Goal: Task Accomplishment & Management: Manage account settings

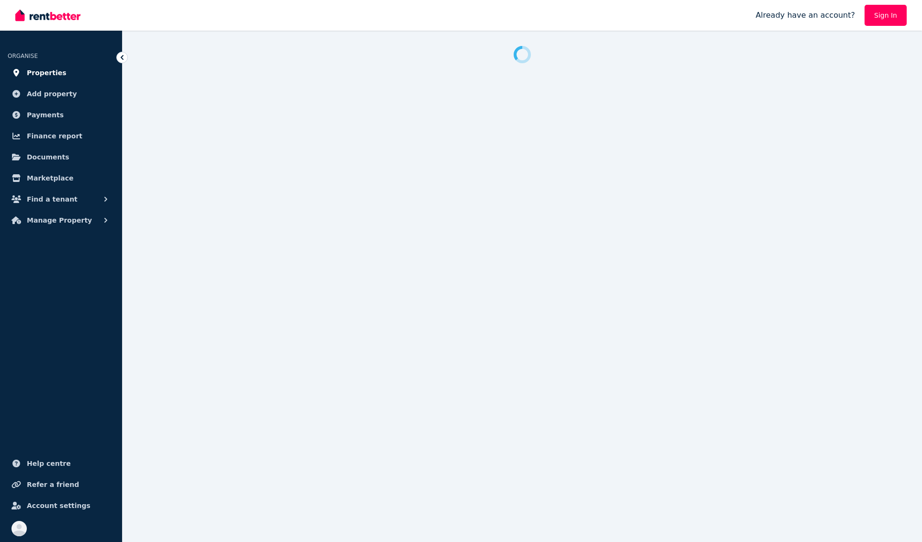
click at [47, 76] on span "Properties" at bounding box center [47, 72] width 40 height 11
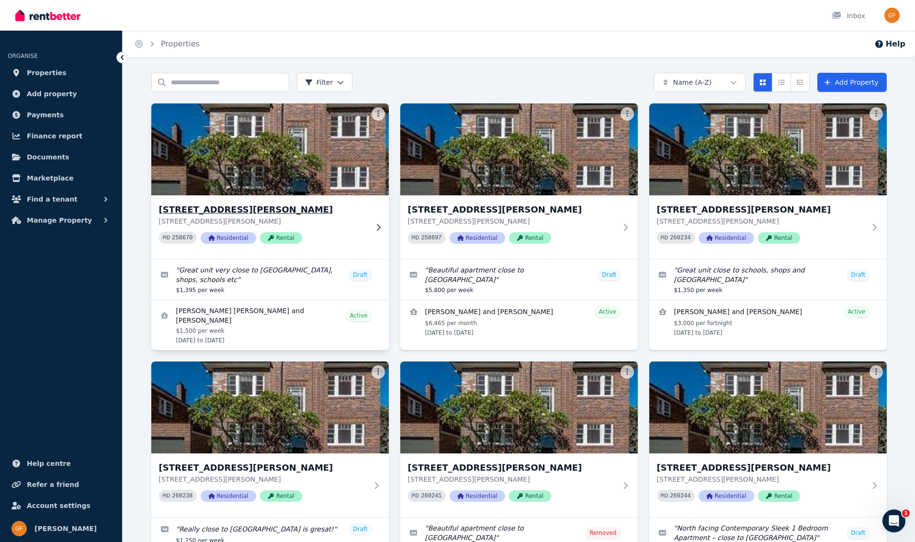
click at [225, 240] on span "Residential" at bounding box center [229, 237] width 56 height 11
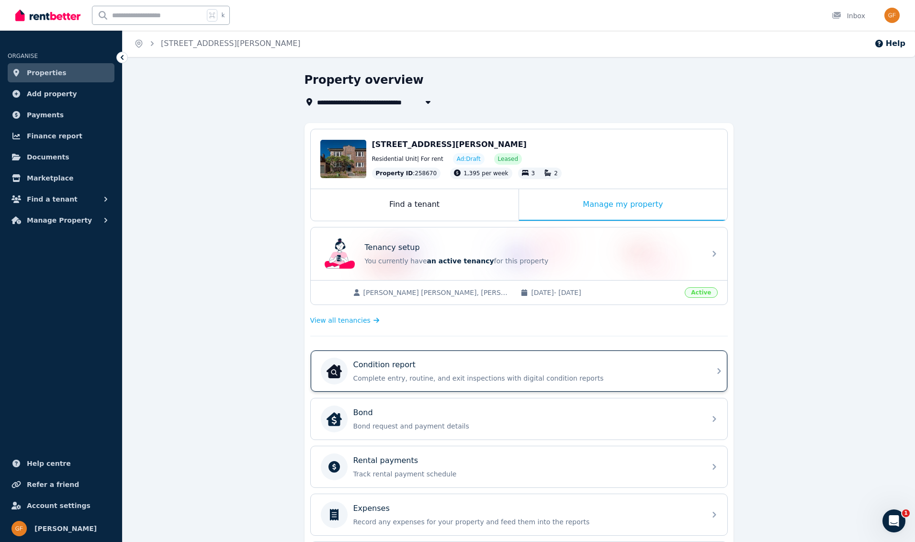
scroll to position [180, 0]
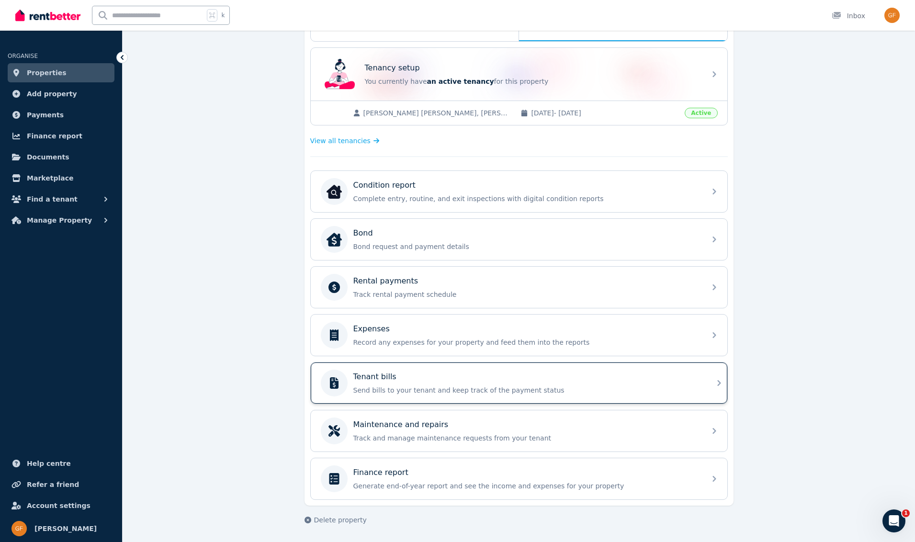
click at [413, 379] on div "Tenant bills" at bounding box center [526, 376] width 347 height 11
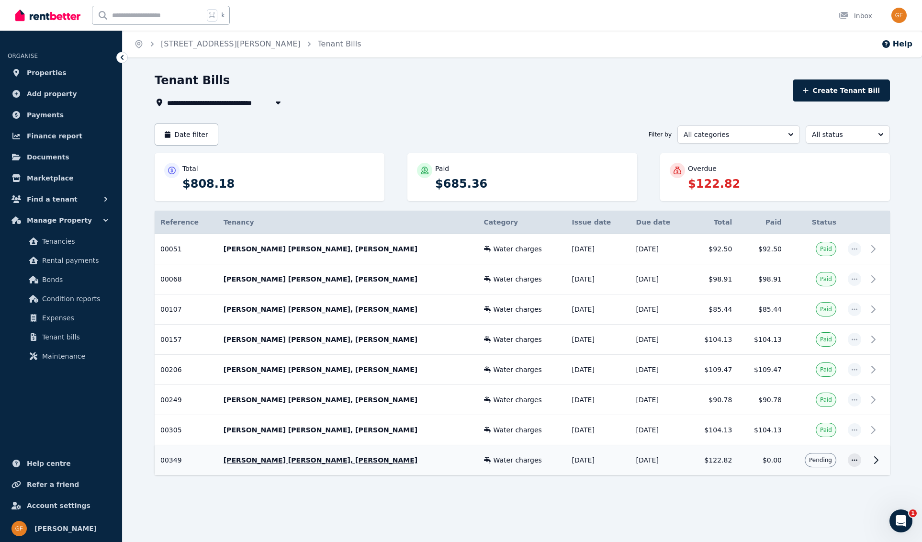
click at [827, 463] on span "Pending" at bounding box center [820, 460] width 23 height 8
click at [827, 463] on div "Close panel Back to Tenant Bill 00349 History Loading..." at bounding box center [461, 271] width 922 height 542
click at [720, 462] on td "$122.82" at bounding box center [713, 460] width 50 height 30
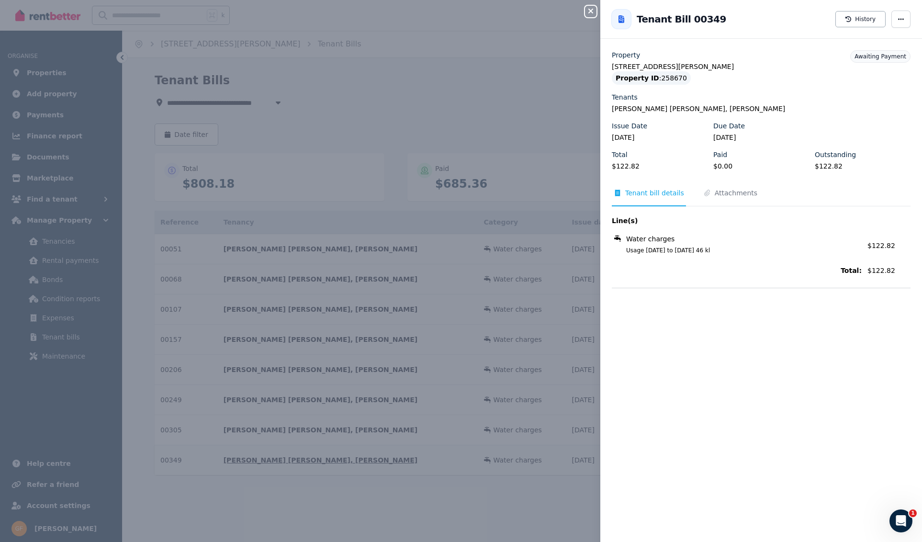
click at [720, 462] on div "Close panel Back to Tenant Bill 00349 History Property unit 1/81 Blair Street, …" at bounding box center [461, 271] width 922 height 542
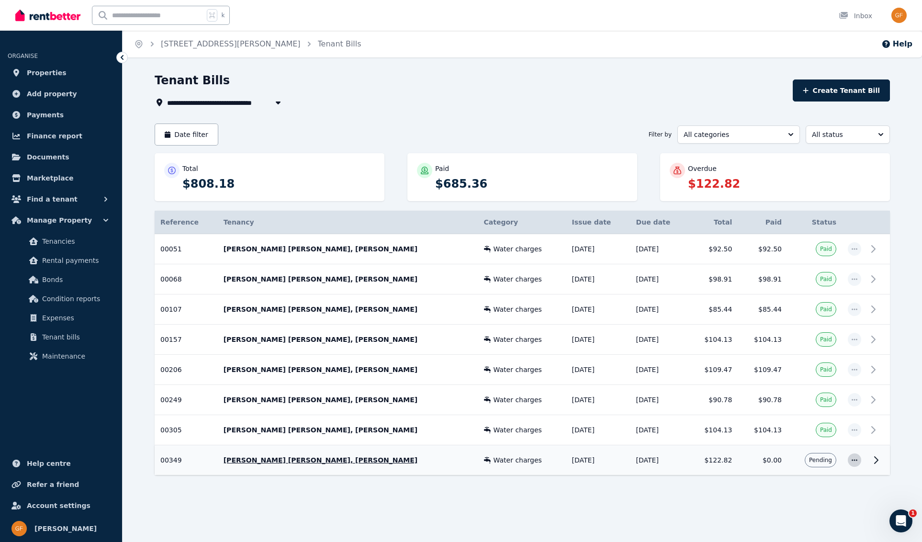
click at [857, 462] on icon "button" at bounding box center [855, 460] width 8 height 7
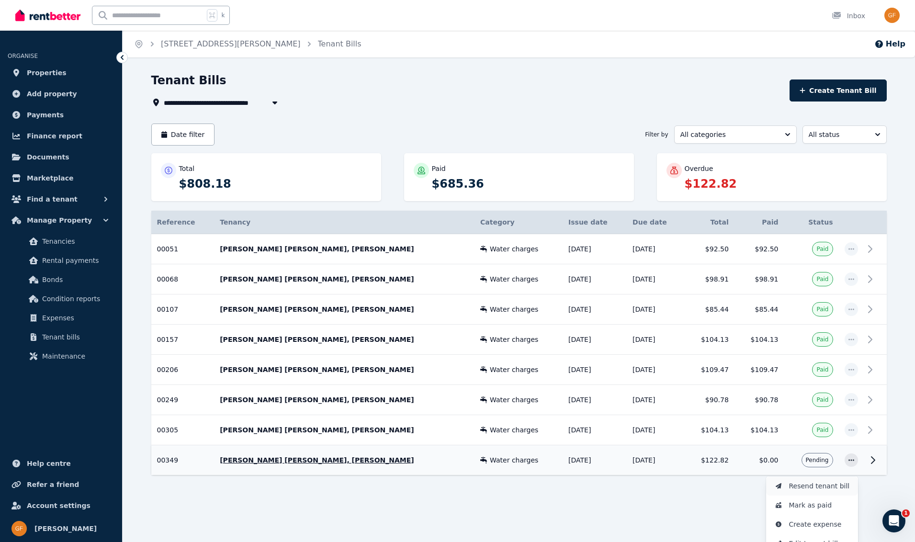
click at [835, 484] on span "Resend tenant bill" at bounding box center [819, 485] width 61 height 11
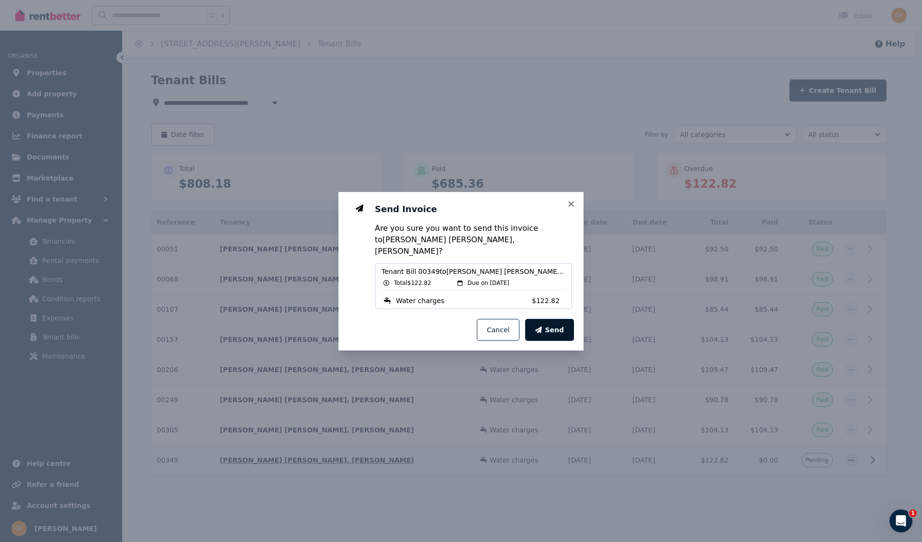
click at [565, 324] on button "Send" at bounding box center [549, 330] width 49 height 22
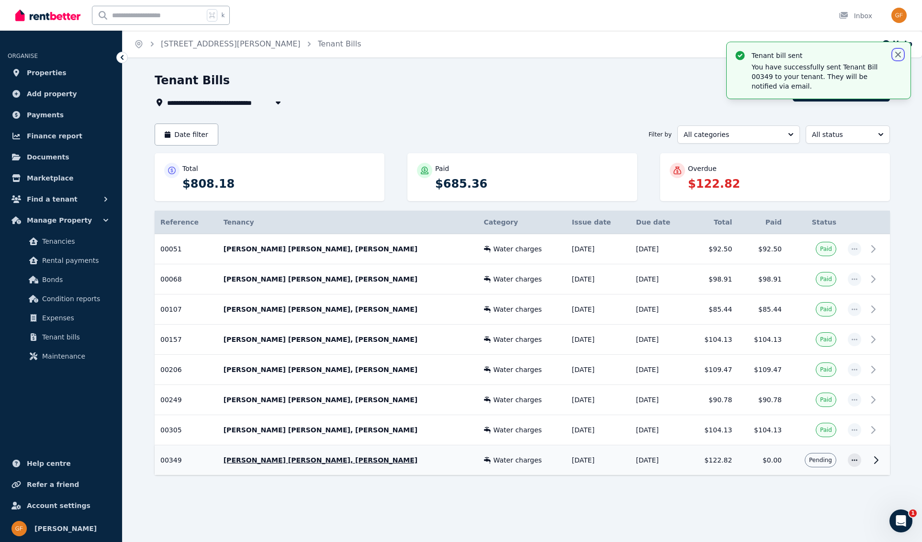
click at [899, 54] on icon "button" at bounding box center [898, 55] width 6 height 6
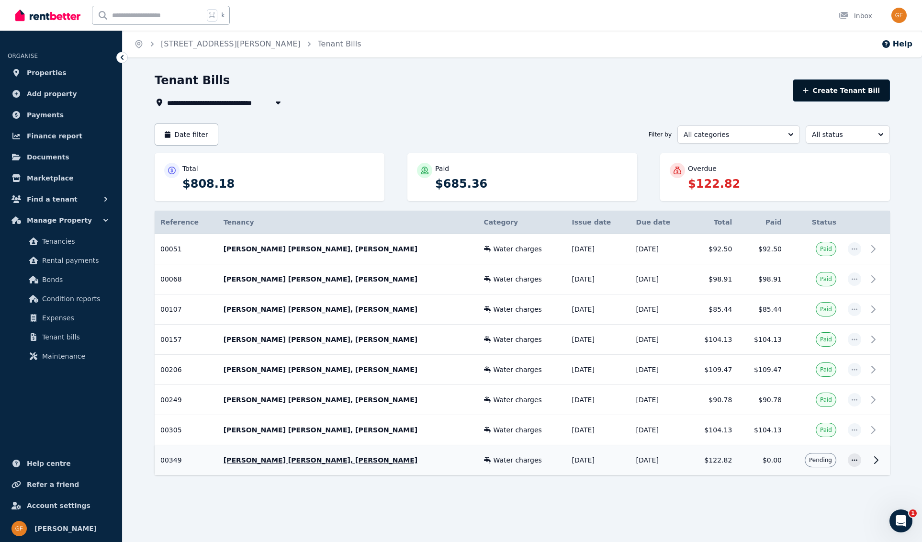
click at [863, 90] on button "Create Tenant Bill" at bounding box center [841, 90] width 97 height 22
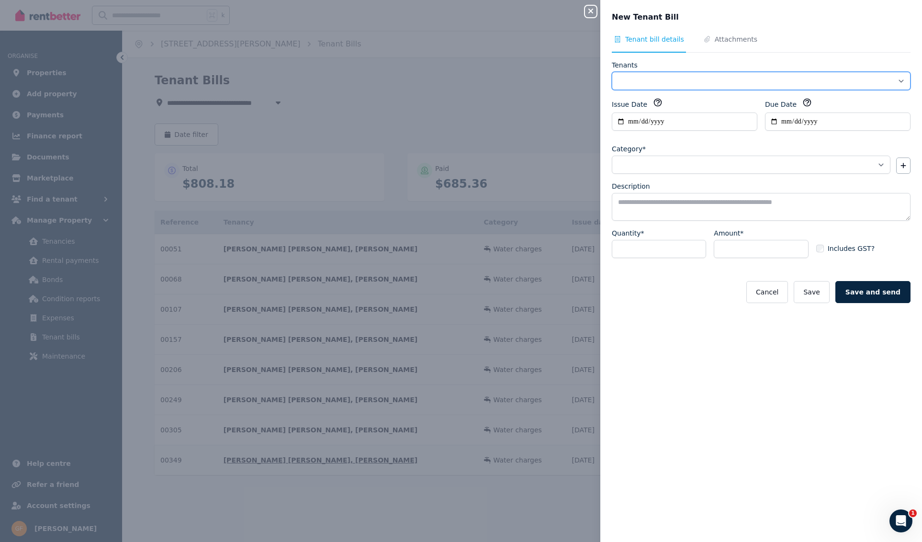
click at [894, 82] on select "**********" at bounding box center [761, 81] width 299 height 18
select select "**********"
click at [612, 72] on select "**********" at bounding box center [761, 81] width 299 height 18
click at [621, 122] on input "**********" at bounding box center [685, 121] width 146 height 18
click at [622, 122] on input "**********" at bounding box center [685, 121] width 146 height 18
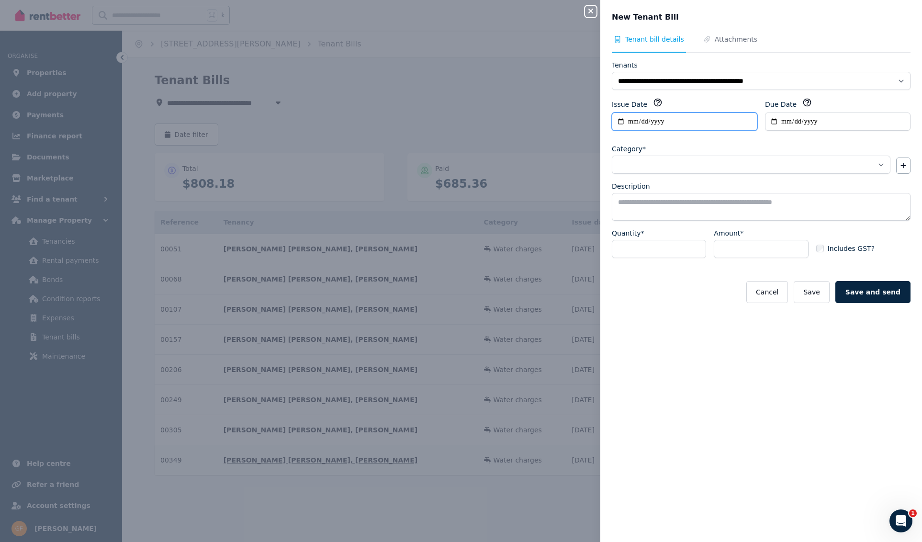
type input "**********"
click at [773, 122] on input "Due Date" at bounding box center [838, 121] width 146 height 18
type input "**********"
select select "**********"
click at [670, 162] on select "**********" at bounding box center [751, 165] width 279 height 18
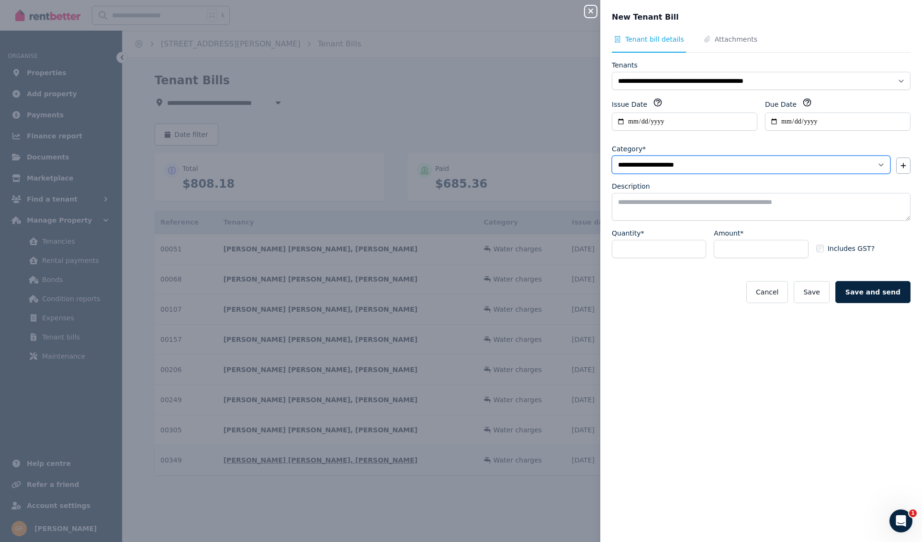
click at [612, 156] on select "**********" at bounding box center [751, 165] width 279 height 18
type textarea "**********"
type input "******"
click at [866, 290] on button "Save and send" at bounding box center [872, 292] width 75 height 22
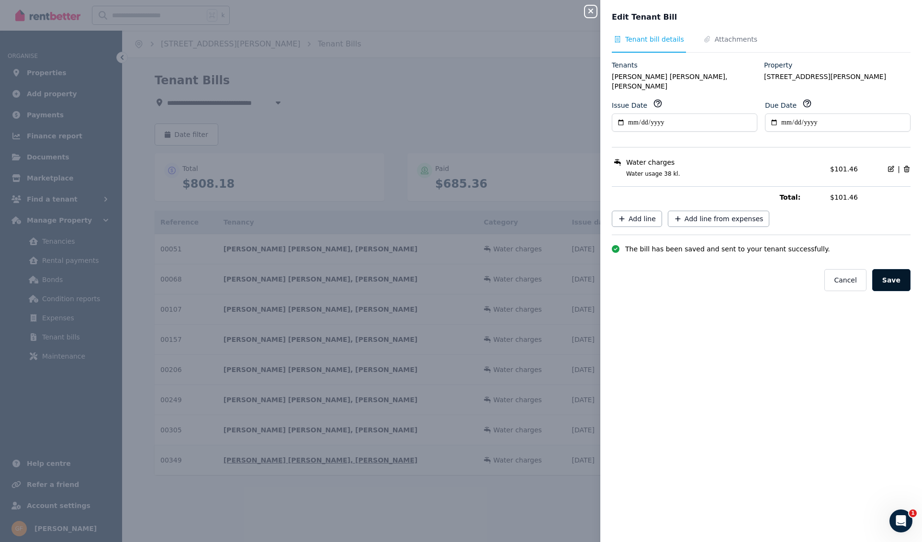
click at [888, 278] on button "Save" at bounding box center [891, 280] width 38 height 22
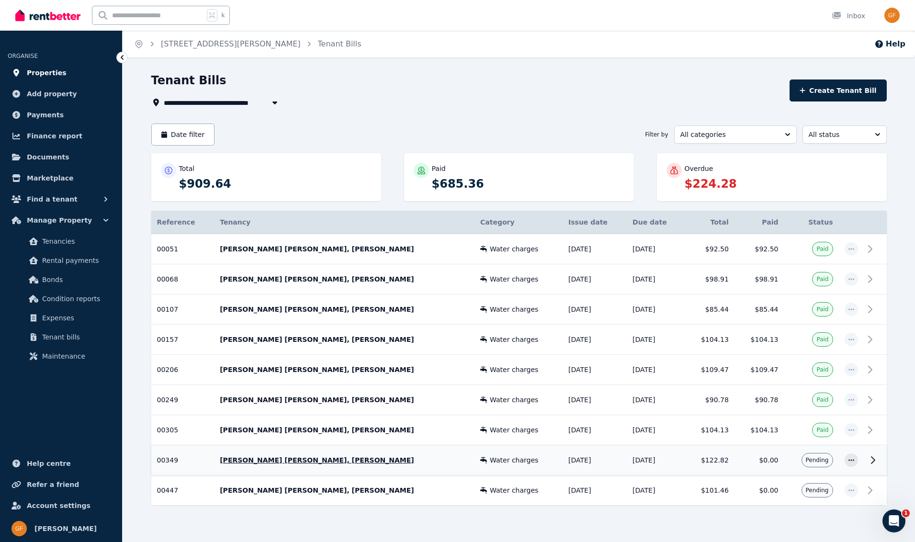
click at [54, 72] on span "Properties" at bounding box center [47, 72] width 40 height 11
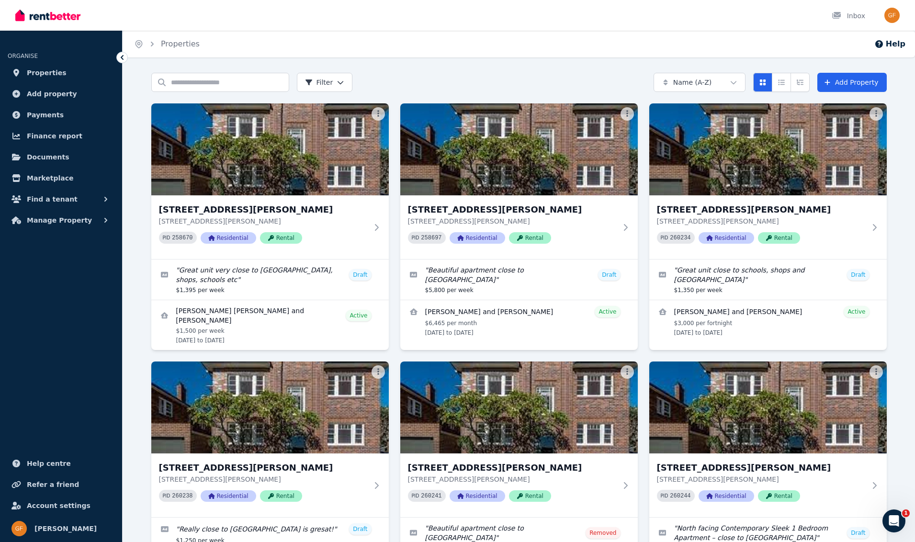
click at [54, 72] on span "Properties" at bounding box center [47, 72] width 40 height 11
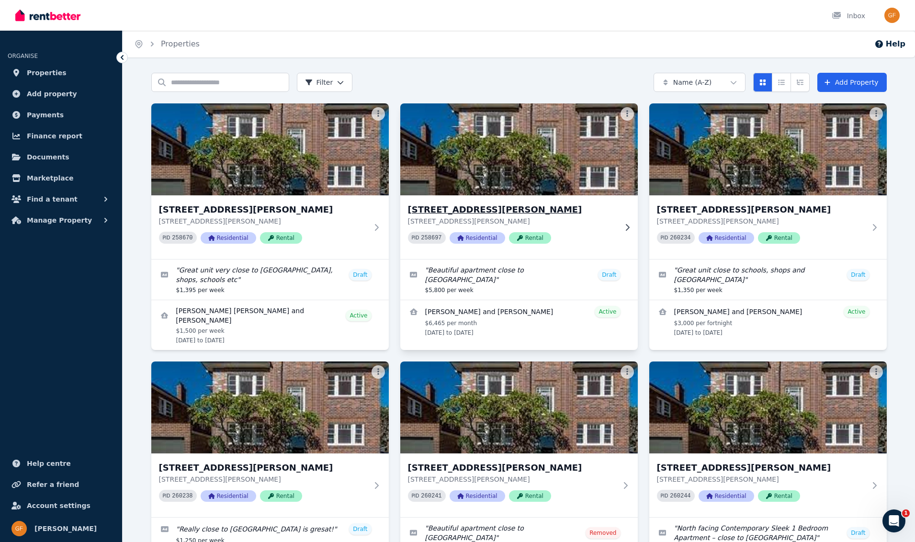
click at [479, 239] on span "Residential" at bounding box center [478, 237] width 56 height 11
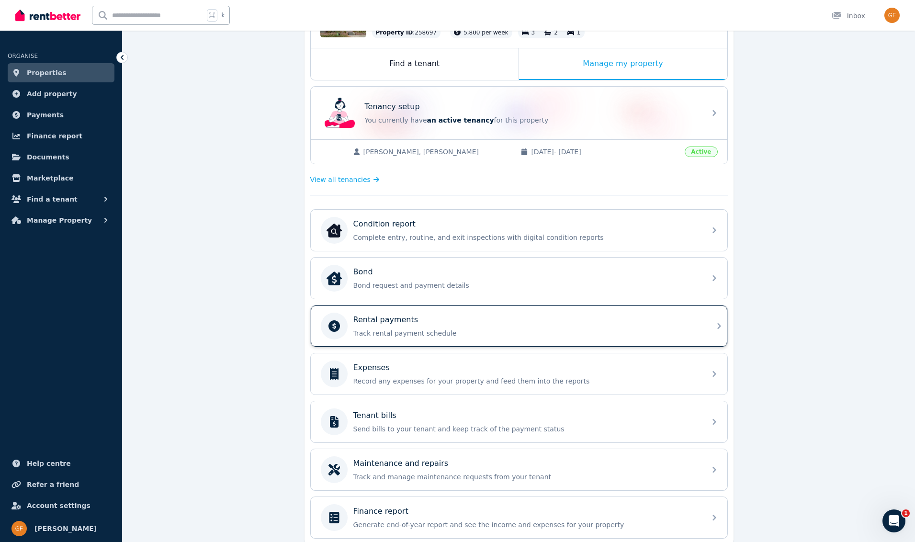
scroll to position [180, 0]
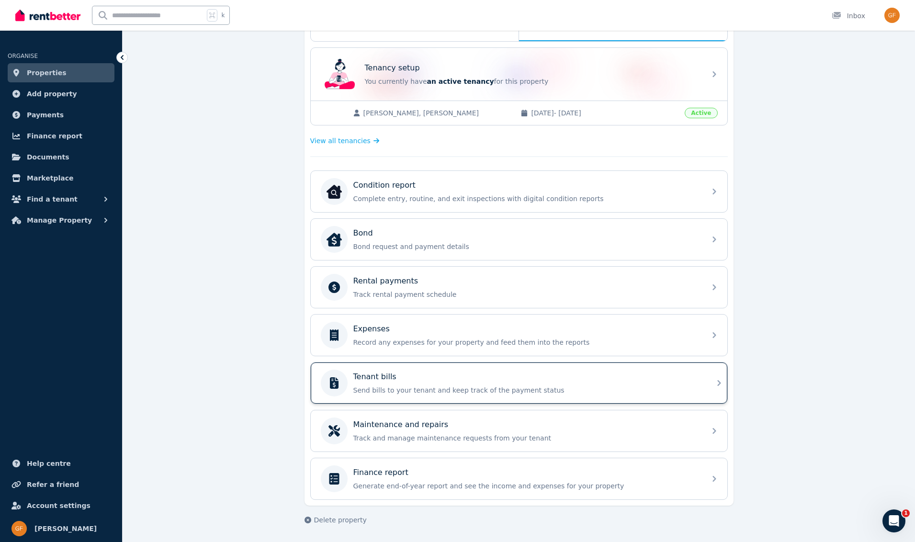
click at [384, 386] on p "Send bills to your tenant and keep track of the payment status" at bounding box center [526, 390] width 347 height 10
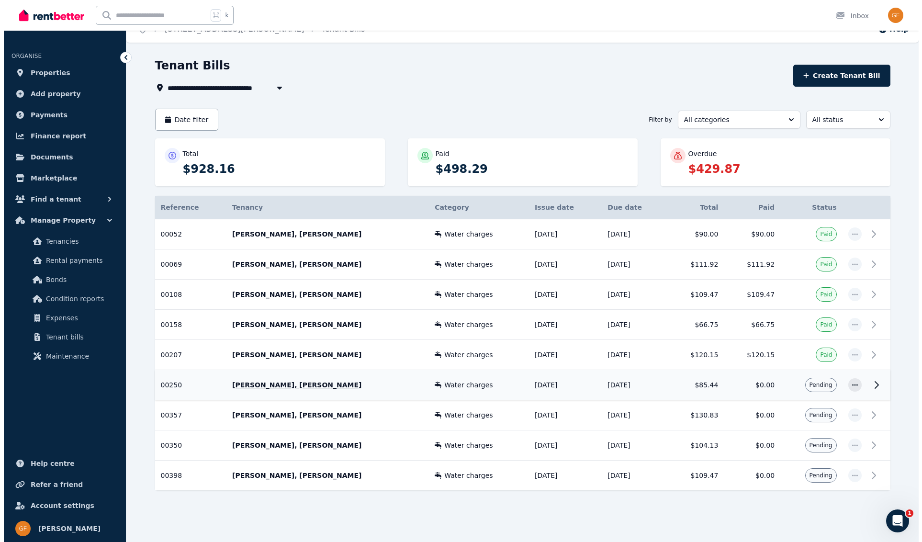
scroll to position [14, 0]
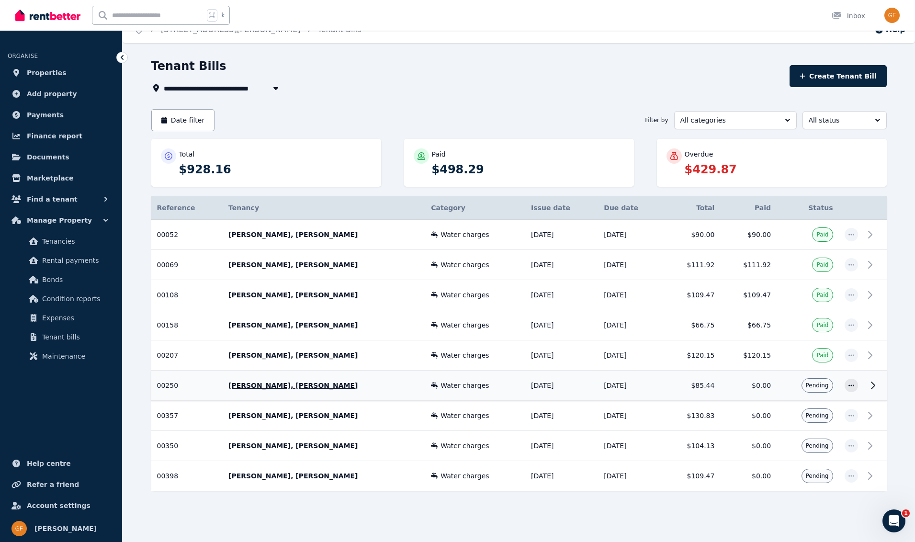
click at [827, 386] on span "Pending" at bounding box center [817, 386] width 23 height 8
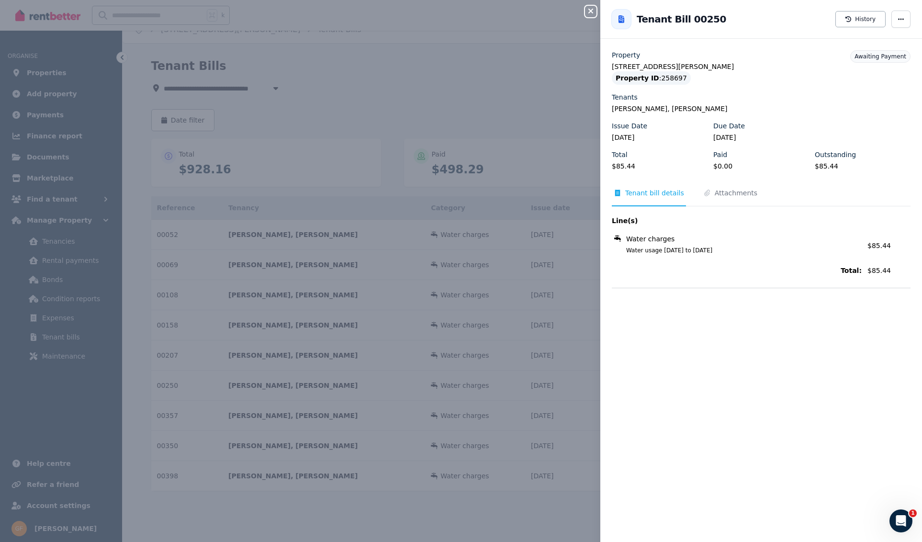
scroll to position [11, 0]
click at [907, 521] on div "Open Intercom Messenger" at bounding box center [900, 520] width 32 height 32
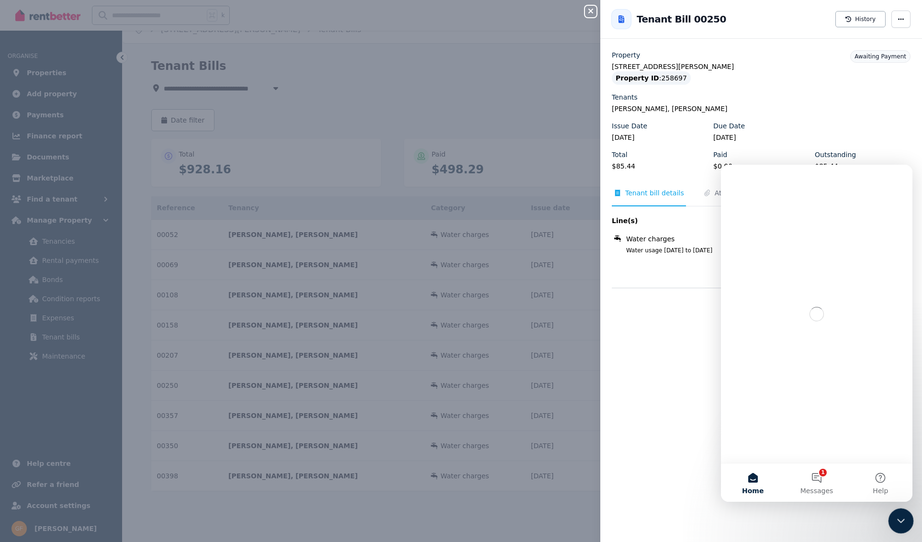
scroll to position [0, 0]
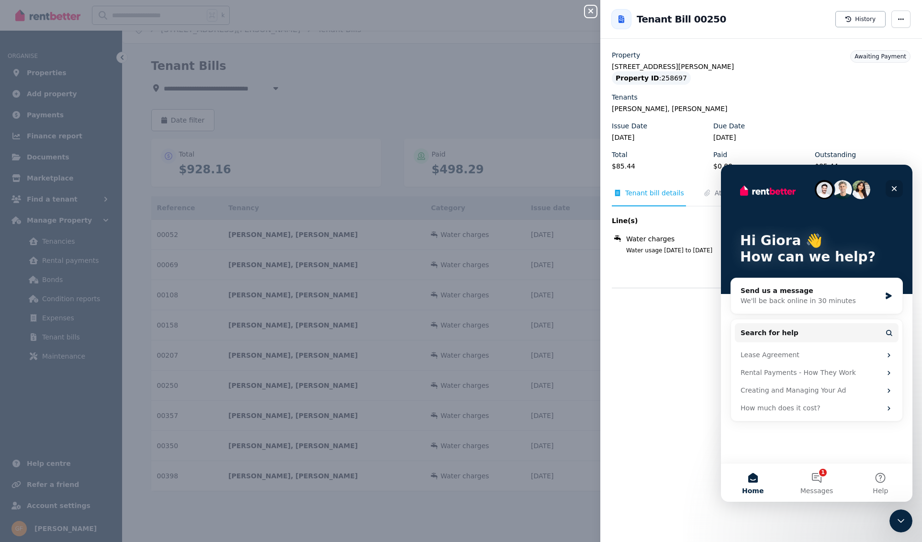
click at [896, 189] on icon "Close" at bounding box center [894, 189] width 8 height 8
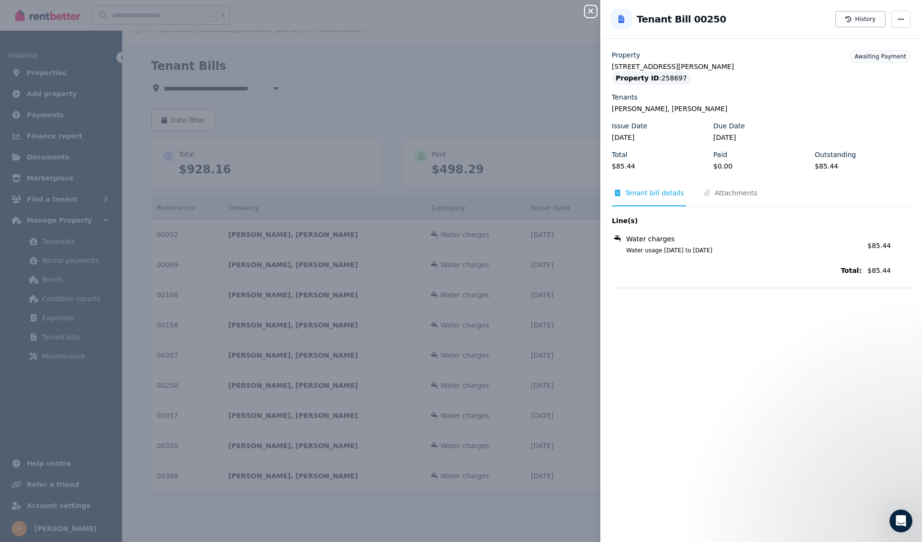
click at [591, 11] on icon "button" at bounding box center [590, 11] width 5 height 5
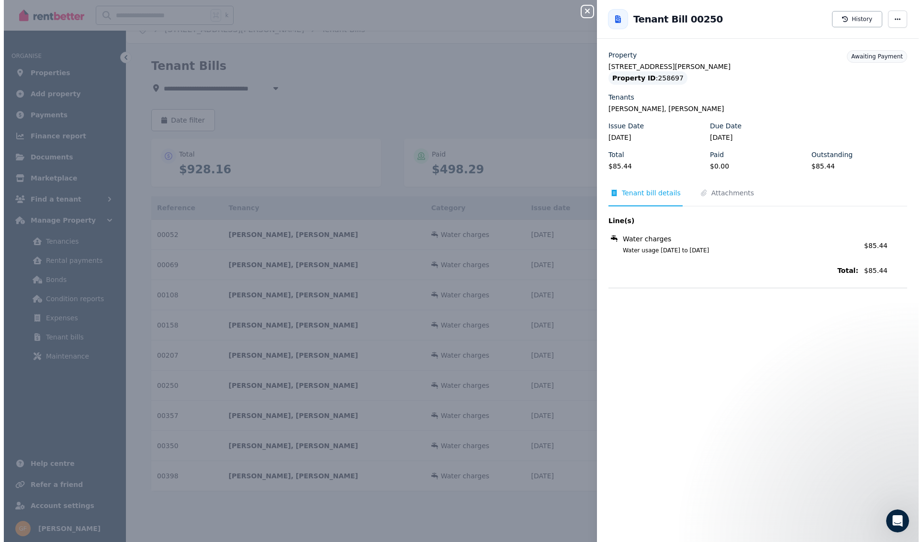
scroll to position [6, 40]
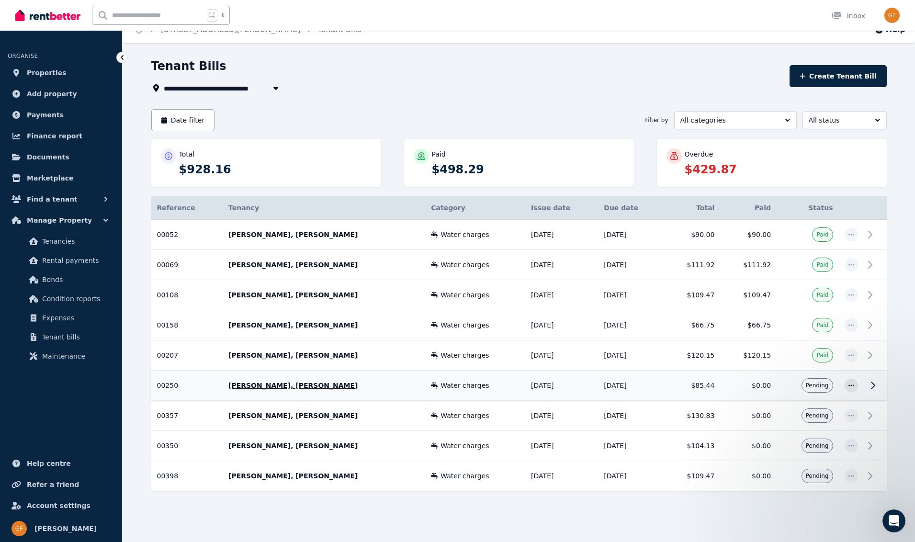
click at [875, 386] on icon at bounding box center [872, 385] width 11 height 11
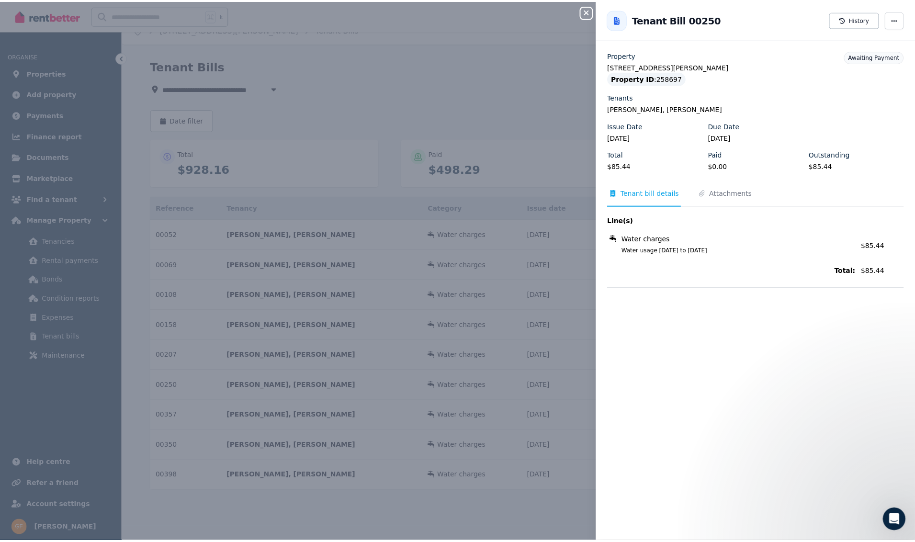
scroll to position [6, 19]
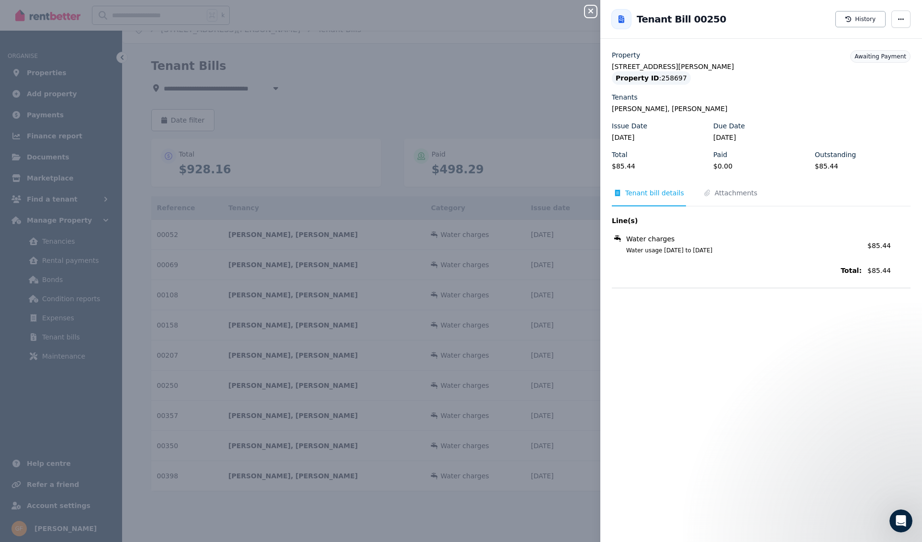
click at [875, 386] on div "Close panel Back to Tenant Bill 00250 History Property unit 2/81 Blair Street, …" at bounding box center [461, 271] width 922 height 542
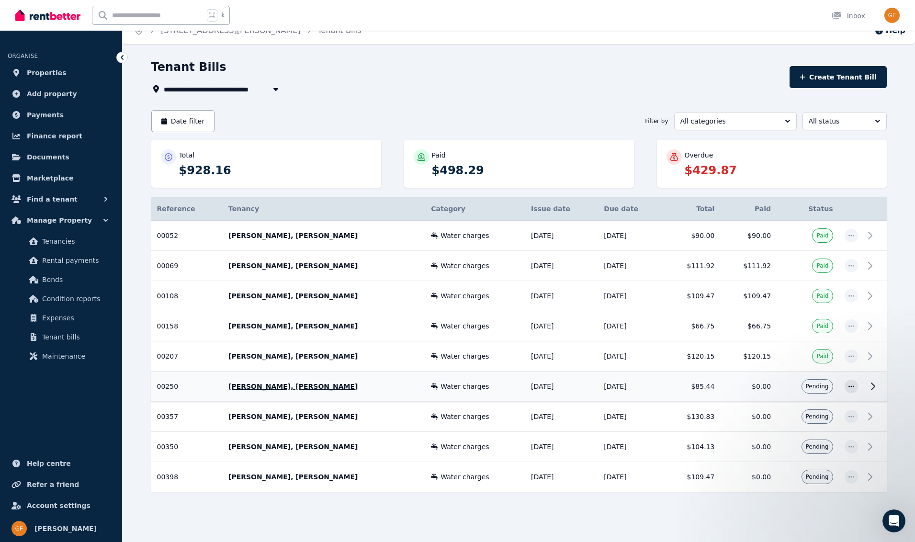
scroll to position [14, 0]
drag, startPoint x: 876, startPoint y: 389, endPoint x: 870, endPoint y: 394, distance: 8.1
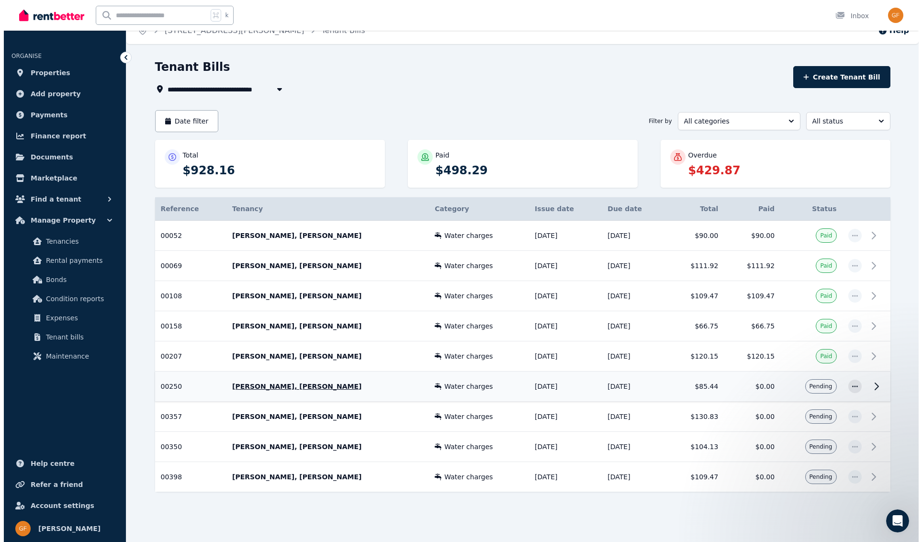
scroll to position [13, 0]
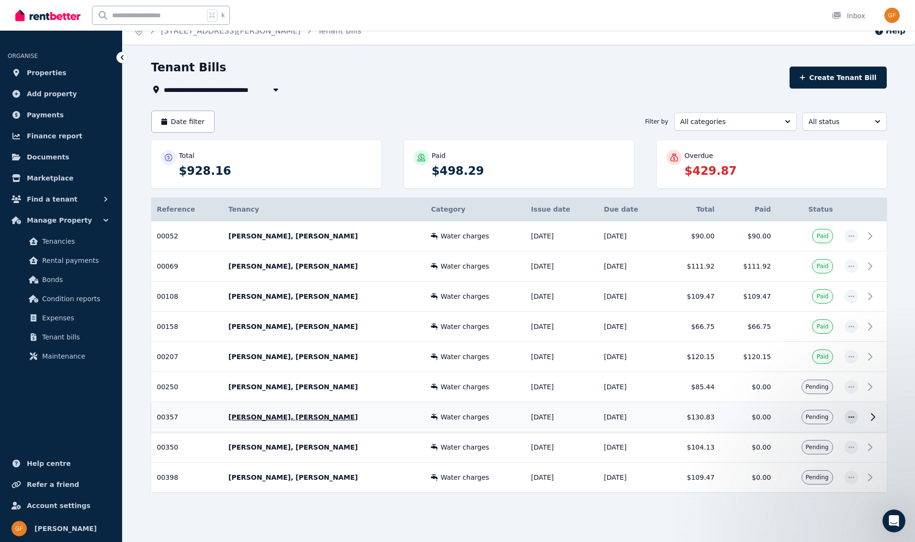
click at [874, 417] on icon at bounding box center [872, 417] width 3 height 7
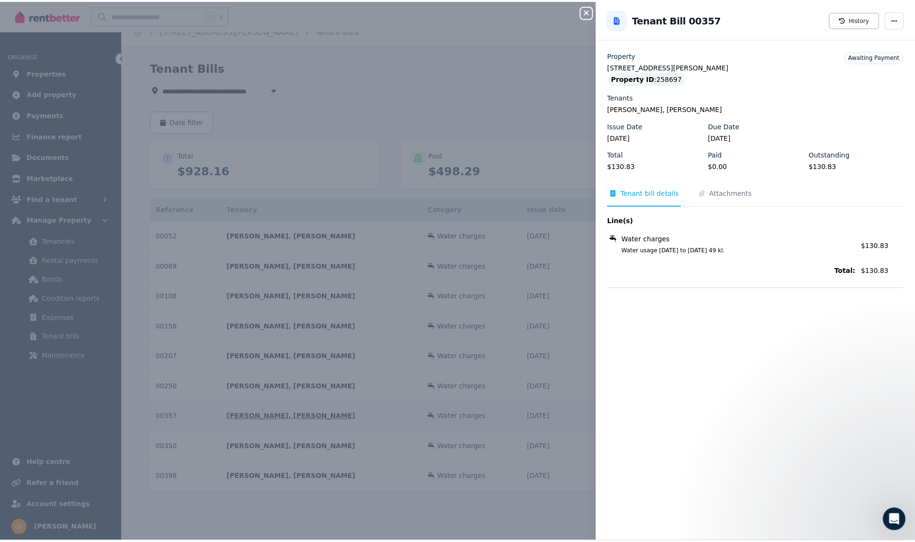
scroll to position [11, 0]
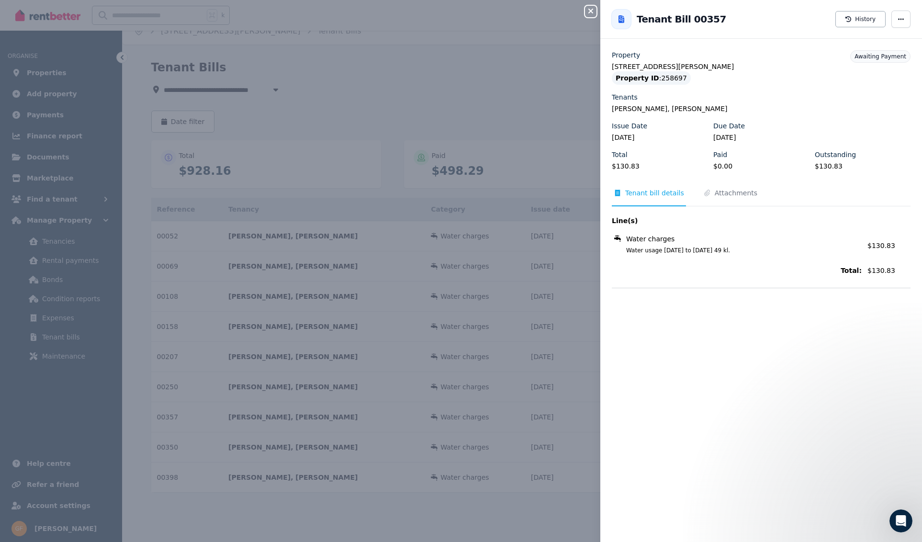
click at [591, 12] on icon "button" at bounding box center [590, 11] width 5 height 5
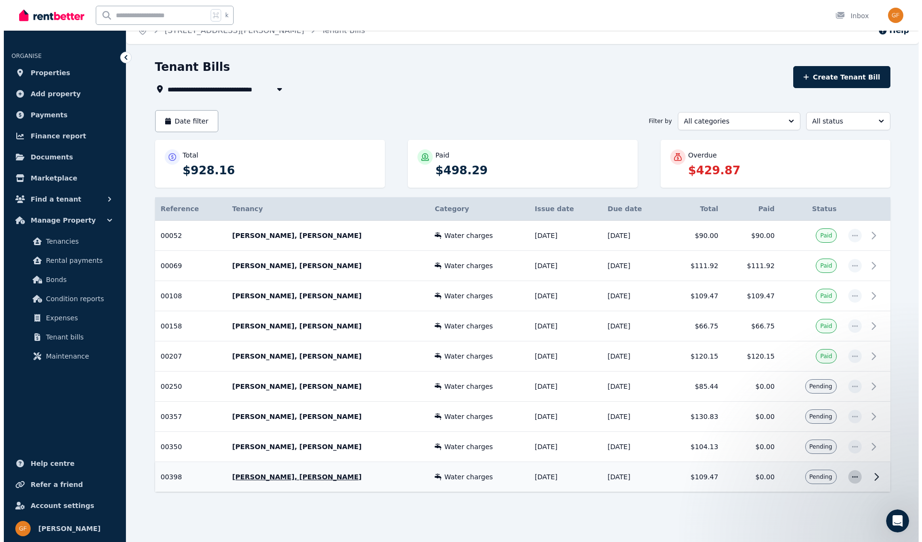
scroll to position [13, 0]
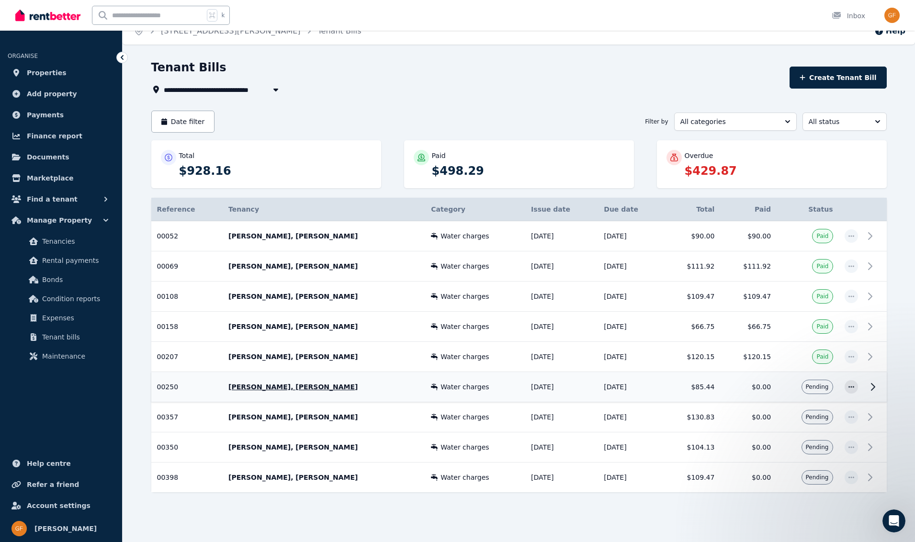
click at [824, 387] on span "Pending" at bounding box center [817, 387] width 23 height 8
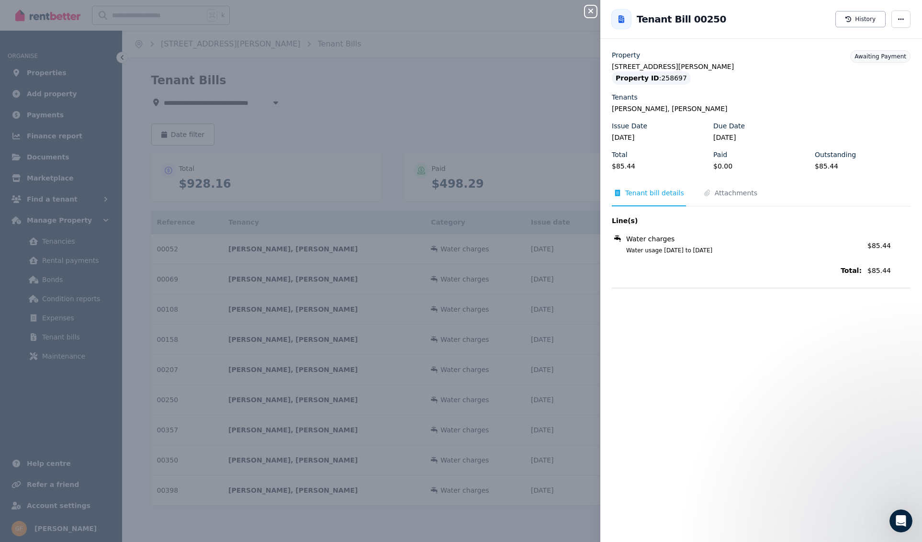
scroll to position [6, 0]
click at [897, 20] on icon "button" at bounding box center [901, 19] width 8 height 7
click at [898, 20] on span "button" at bounding box center [900, 19] width 19 height 17
click at [897, 20] on icon "button" at bounding box center [901, 19] width 8 height 7
click at [898, 21] on span "button" at bounding box center [900, 19] width 19 height 17
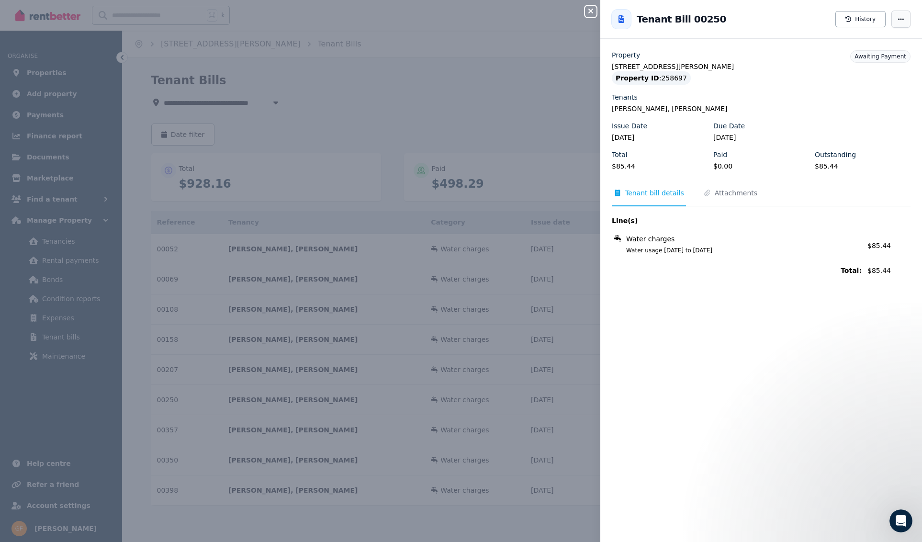
scroll to position [6, 40]
click at [897, 20] on icon "button" at bounding box center [901, 19] width 8 height 7
click at [863, 18] on button "History" at bounding box center [860, 19] width 50 height 16
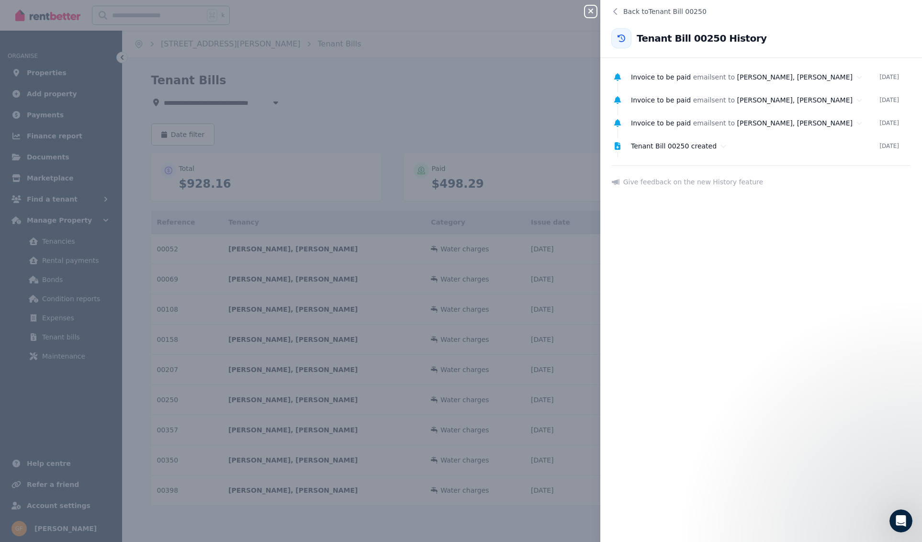
scroll to position [6, 0]
click at [812, 209] on div "Invoice to be paid email sent to Thomas Dyson, Lunia Ryan 25 Feb 2025 Invoice t…" at bounding box center [761, 305] width 322 height 472
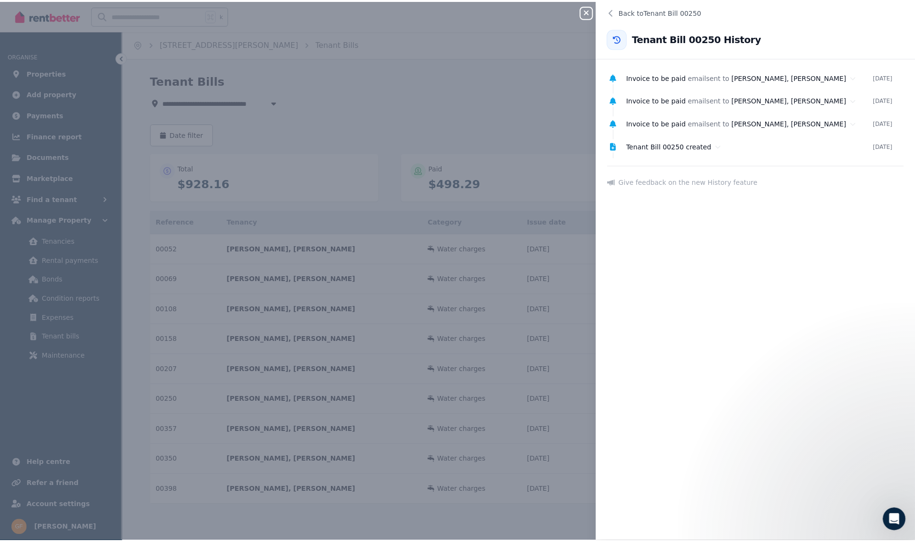
scroll to position [6, 22]
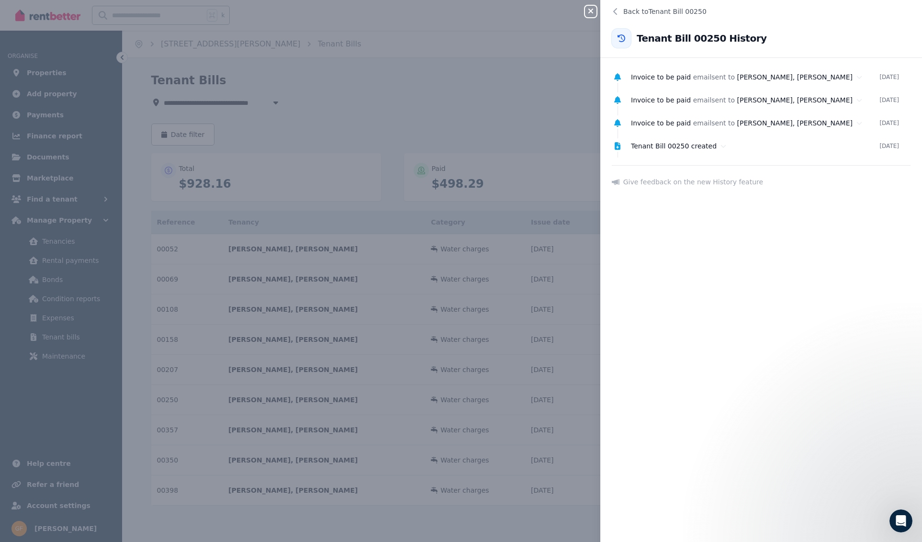
click at [593, 14] on icon "button" at bounding box center [590, 11] width 11 height 8
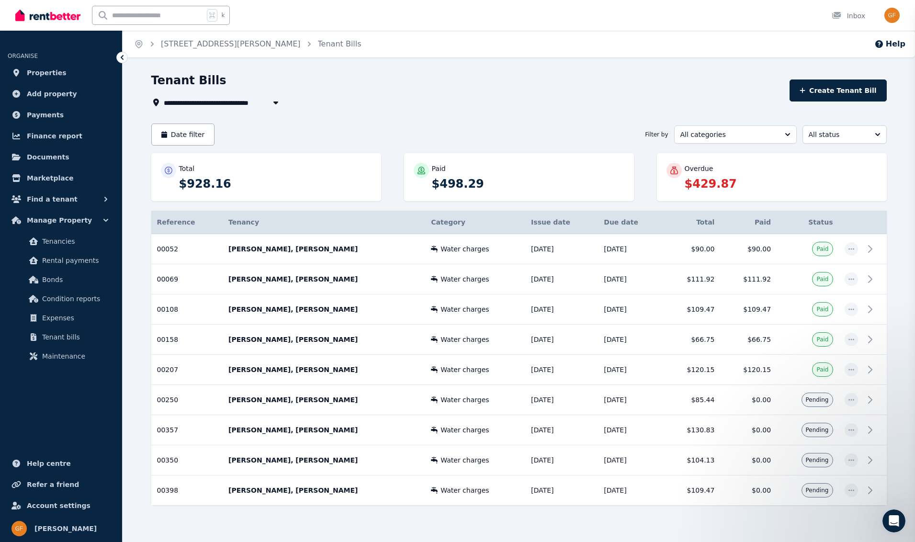
scroll to position [0, 0]
click at [49, 74] on span "Properties" at bounding box center [47, 72] width 40 height 11
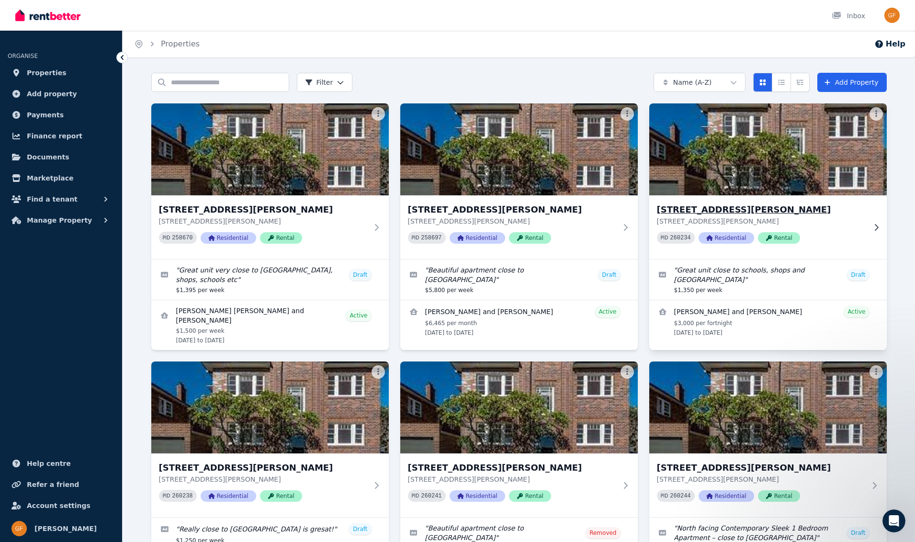
click at [719, 240] on span "Residential" at bounding box center [726, 237] width 56 height 11
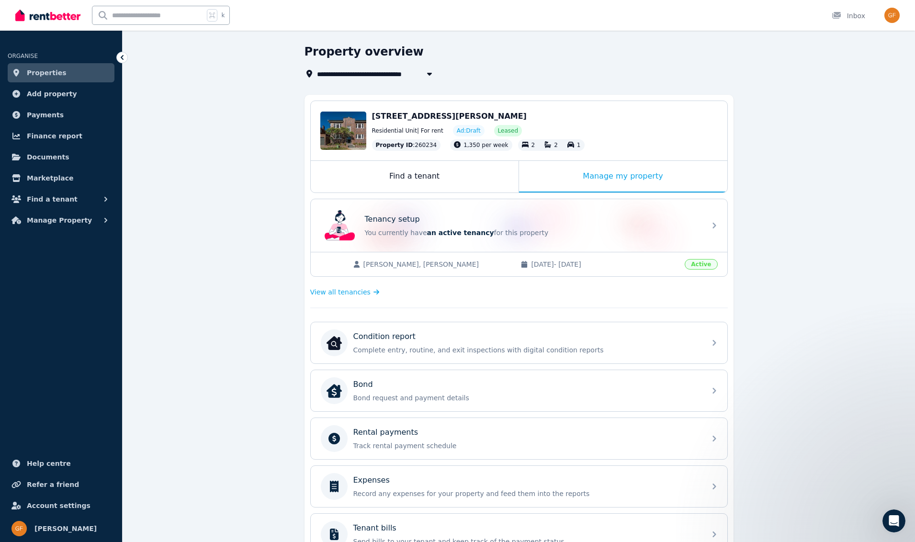
scroll to position [180, 0]
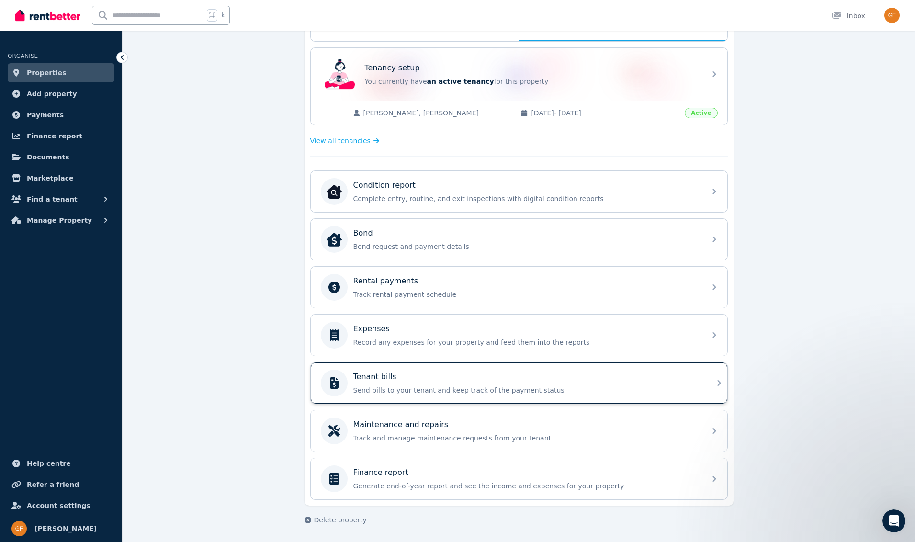
click at [380, 386] on p "Send bills to your tenant and keep track of the payment status" at bounding box center [526, 390] width 347 height 10
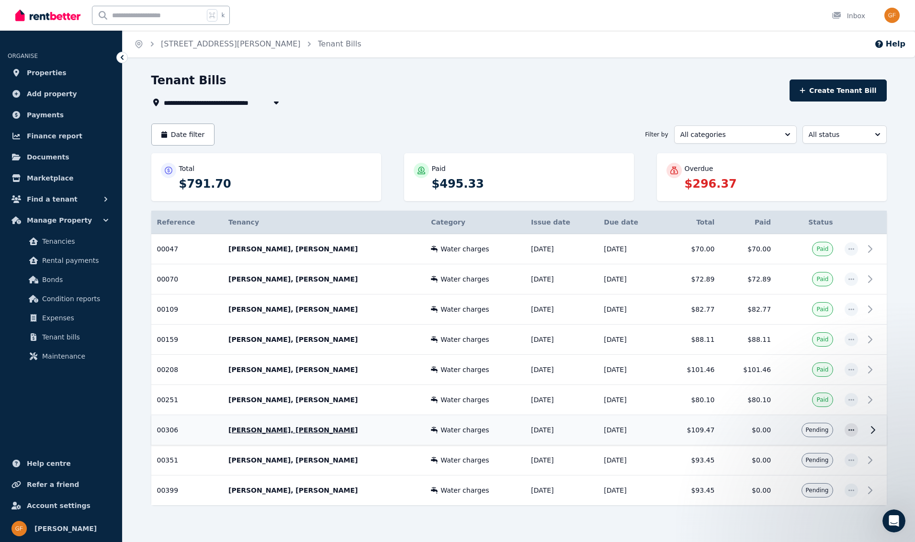
click at [830, 431] on span "Pending" at bounding box center [817, 430] width 32 height 14
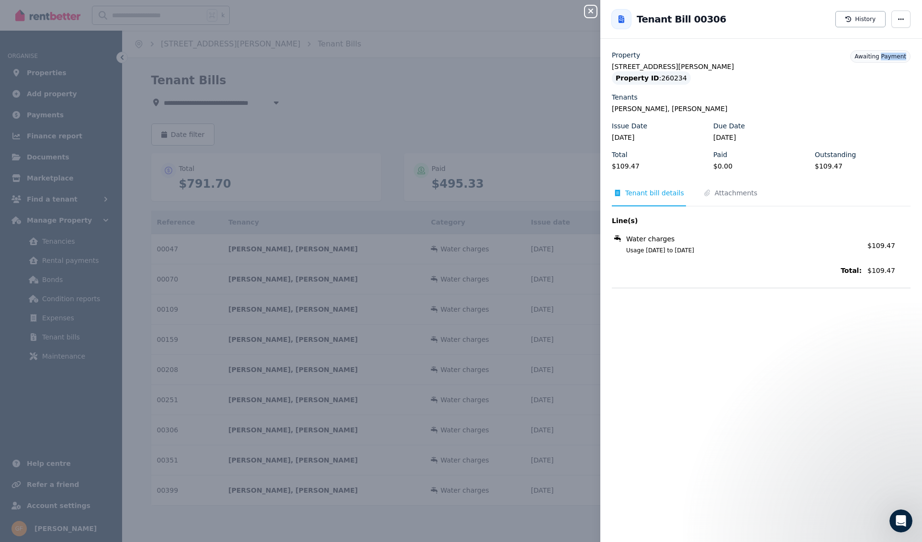
click at [885, 58] on span "Awaiting Payment" at bounding box center [880, 56] width 52 height 7
click at [877, 59] on span "Awaiting Payment" at bounding box center [880, 56] width 52 height 7
click at [593, 11] on icon "button" at bounding box center [590, 11] width 11 height 8
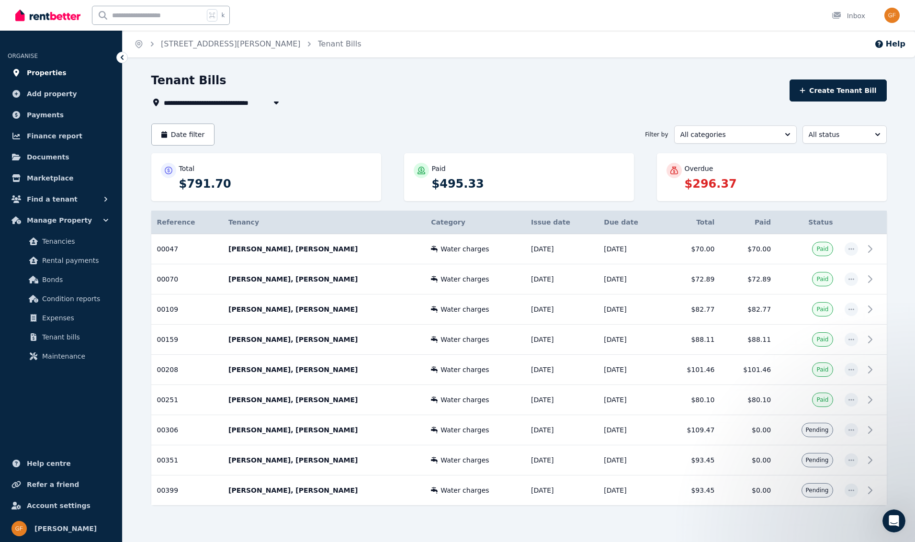
click at [43, 74] on span "Properties" at bounding box center [47, 72] width 40 height 11
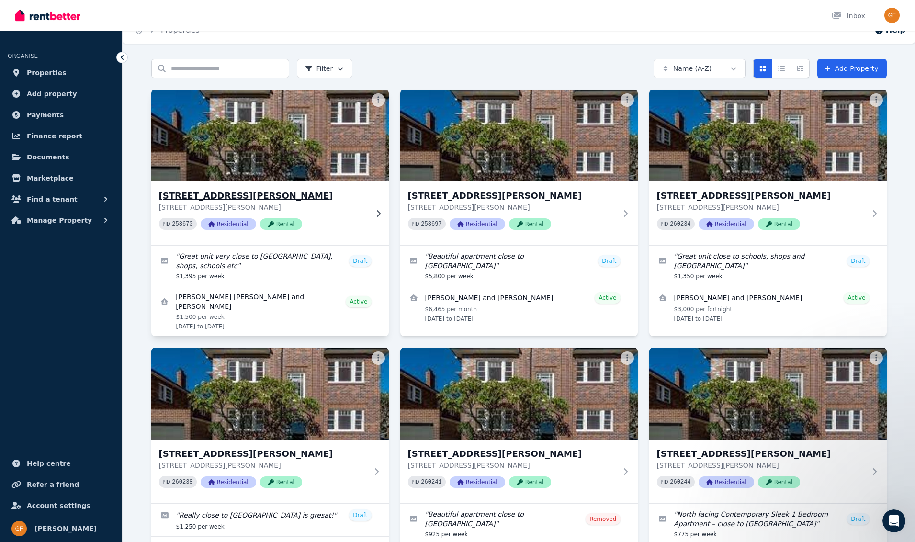
scroll to position [14, 0]
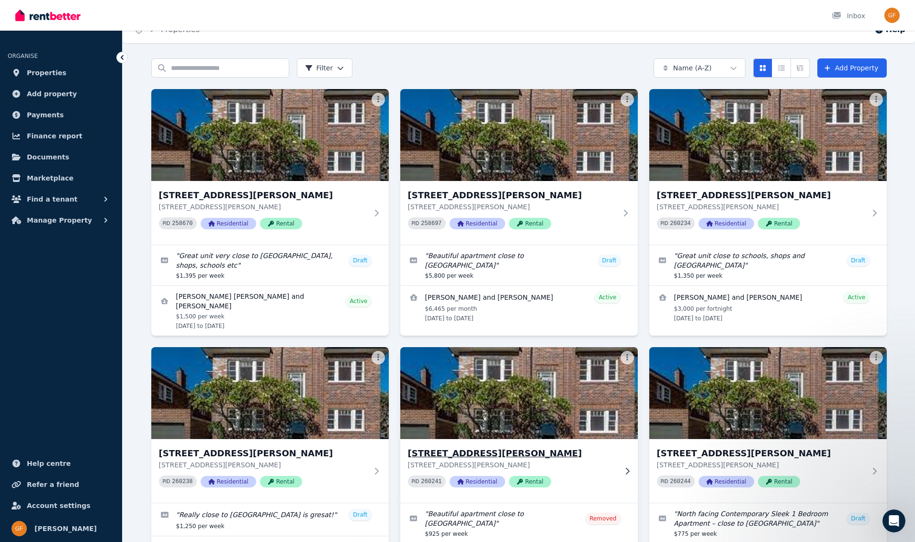
click at [464, 480] on span "Residential" at bounding box center [478, 481] width 56 height 11
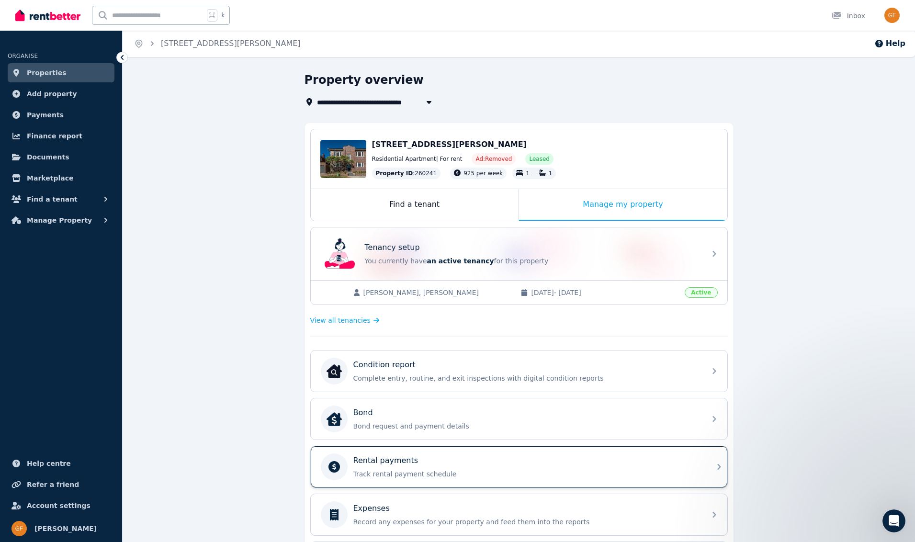
scroll to position [180, 0]
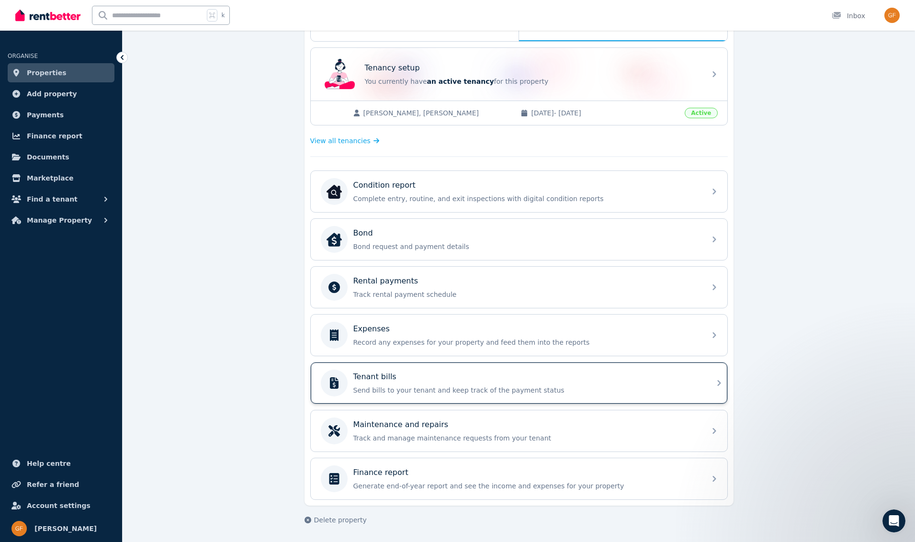
click at [428, 390] on p "Send bills to your tenant and keep track of the payment status" at bounding box center [526, 390] width 347 height 10
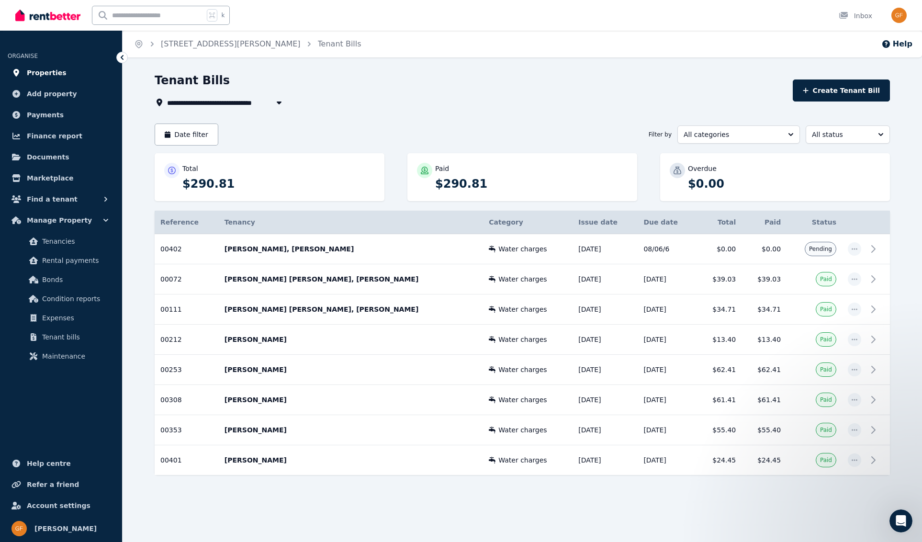
click at [45, 73] on span "Properties" at bounding box center [47, 72] width 40 height 11
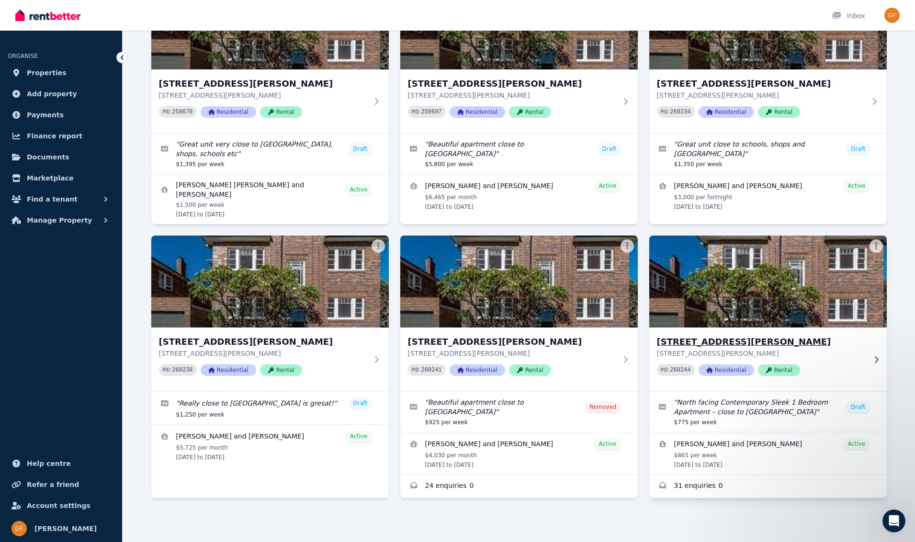
scroll to position [125, 0]
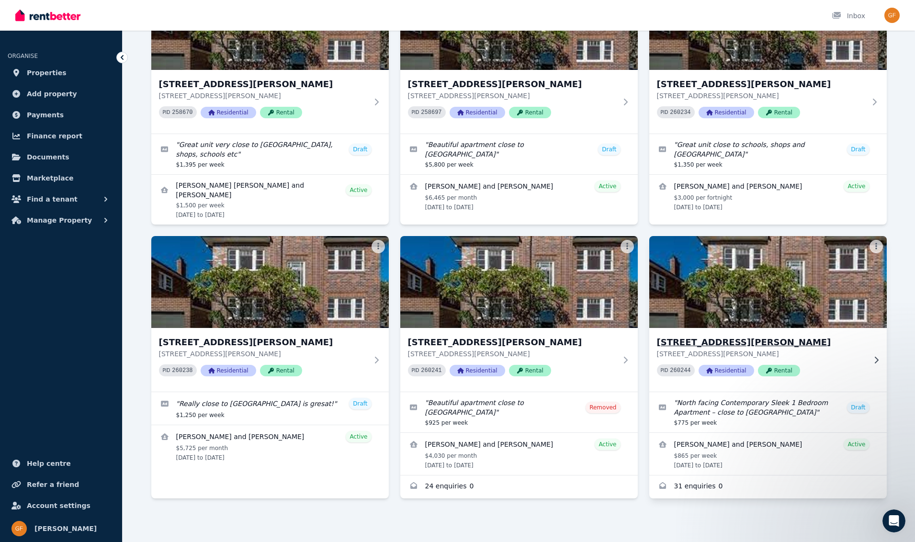
click at [731, 372] on span "Residential" at bounding box center [726, 370] width 56 height 11
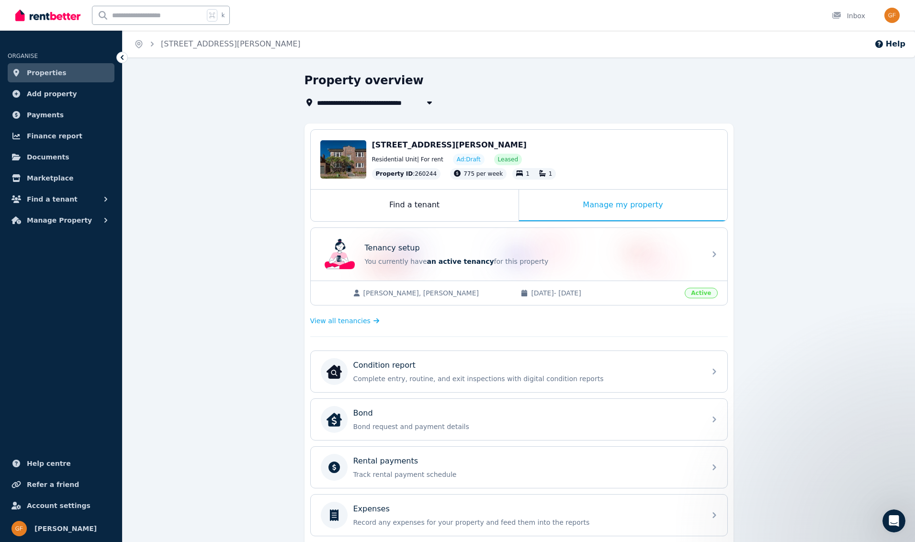
scroll to position [180, 0]
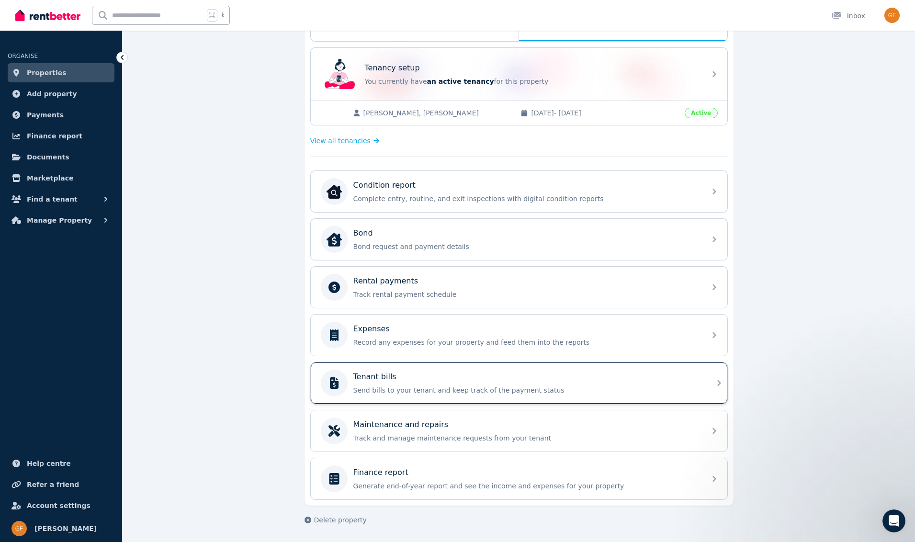
click at [393, 385] on p "Send bills to your tenant and keep track of the payment status" at bounding box center [526, 390] width 347 height 10
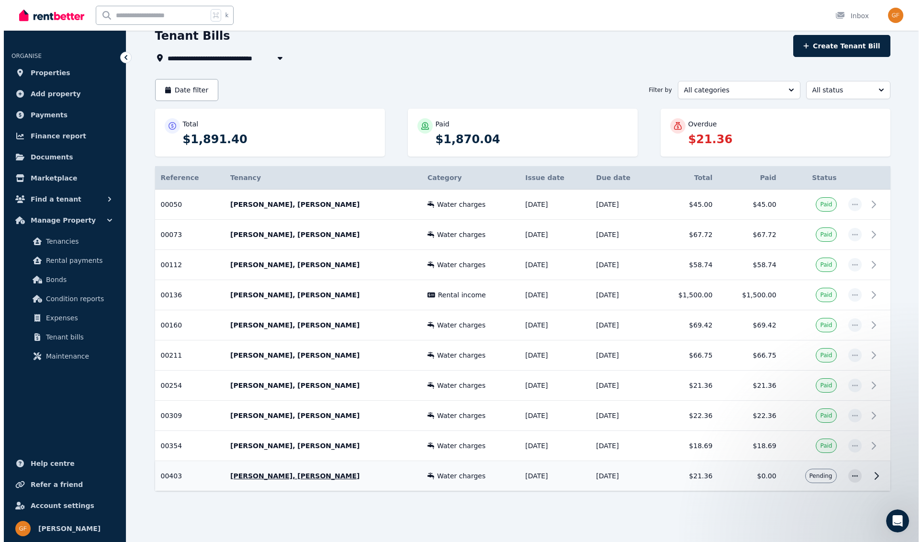
scroll to position [45, 0]
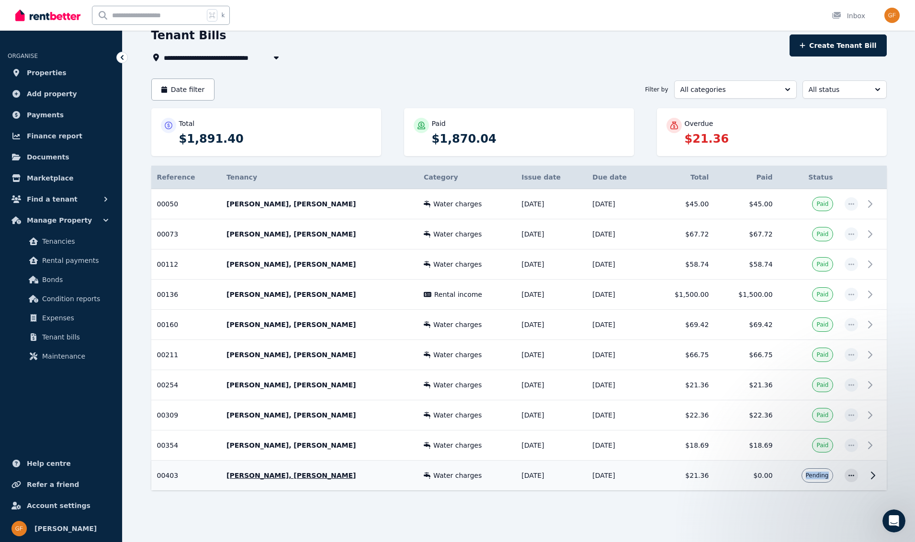
click at [825, 478] on span "Pending" at bounding box center [817, 476] width 23 height 8
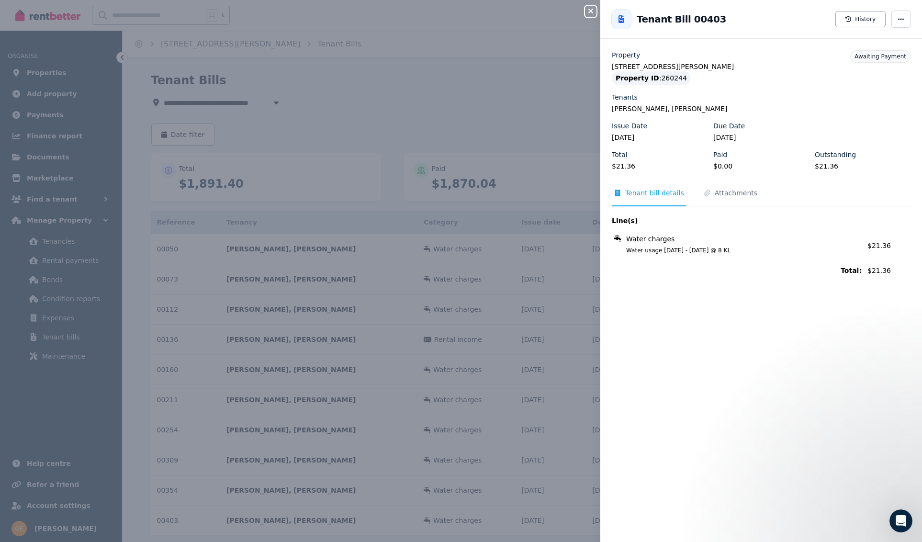
scroll to position [6, 0]
click at [879, 59] on span "Awaiting Payment" at bounding box center [880, 56] width 52 height 7
click at [598, 13] on div "Close panel" at bounding box center [594, 8] width 19 height 17
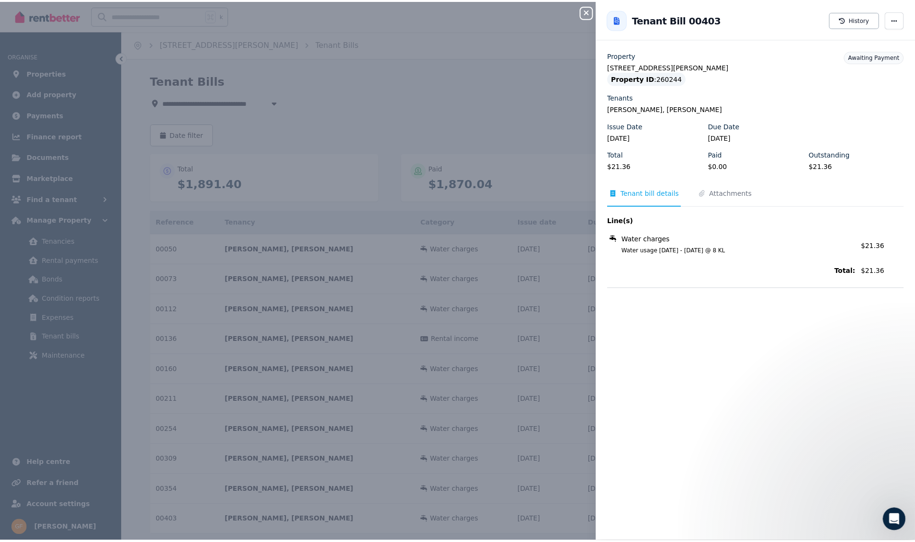
scroll to position [6, 0]
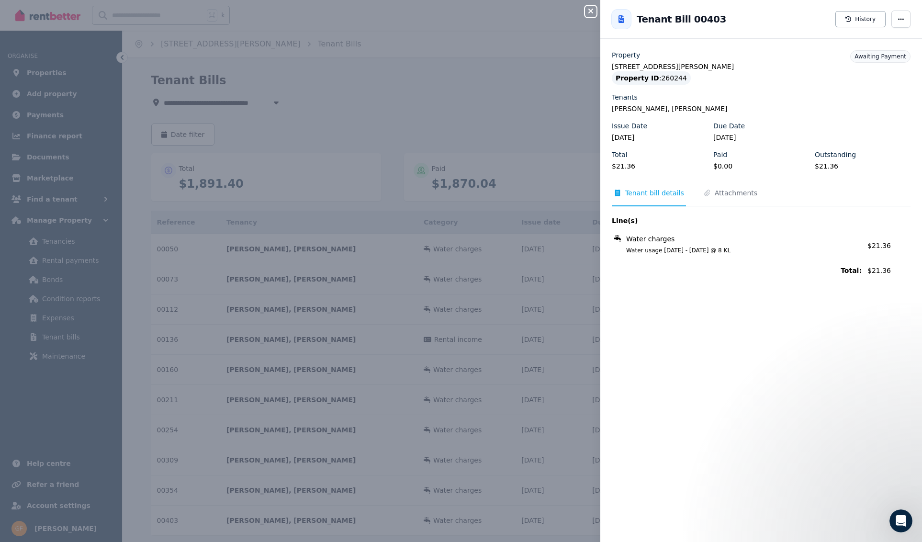
click at [592, 12] on icon "button" at bounding box center [590, 11] width 5 height 5
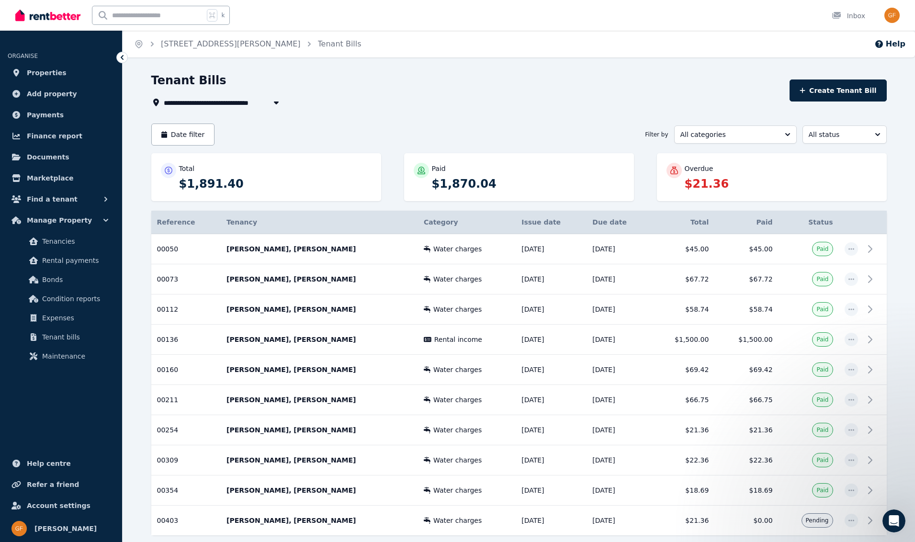
scroll to position [45, 0]
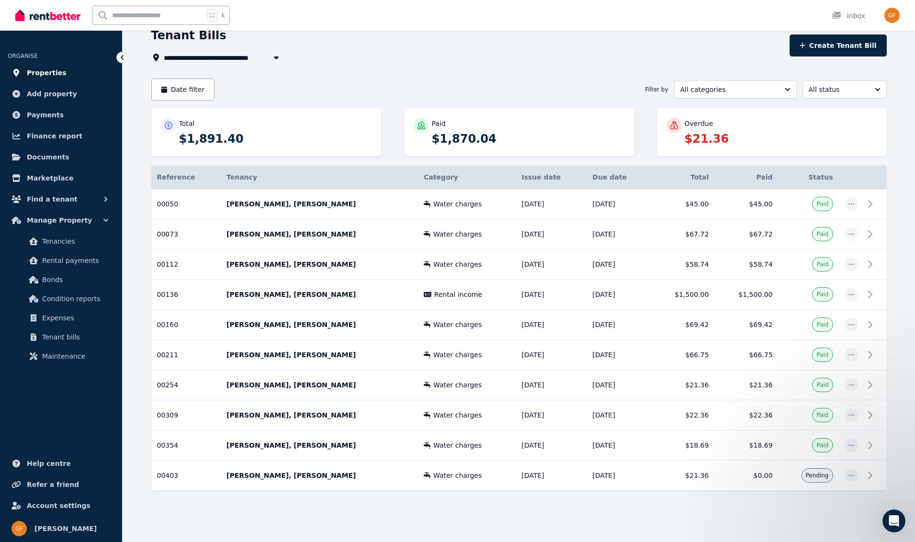
click at [43, 76] on span "Properties" at bounding box center [47, 72] width 40 height 11
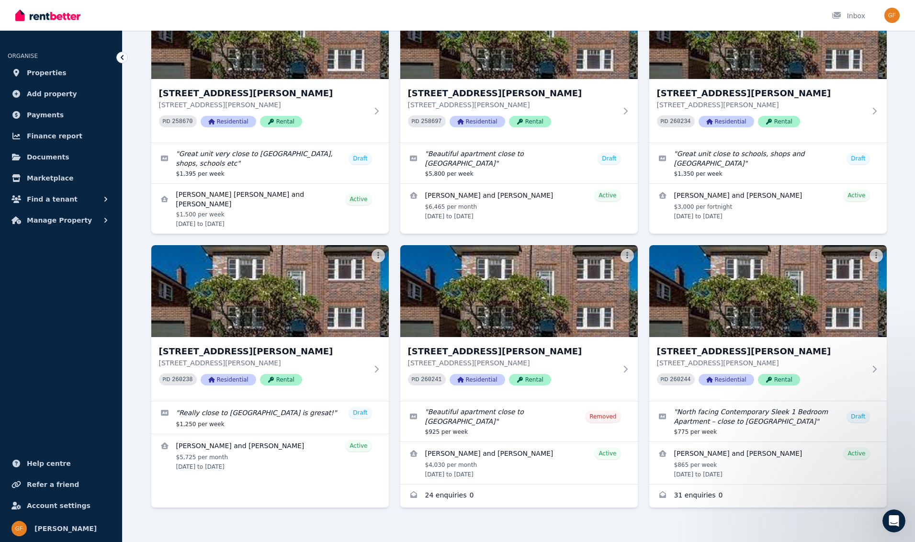
scroll to position [126, 0]
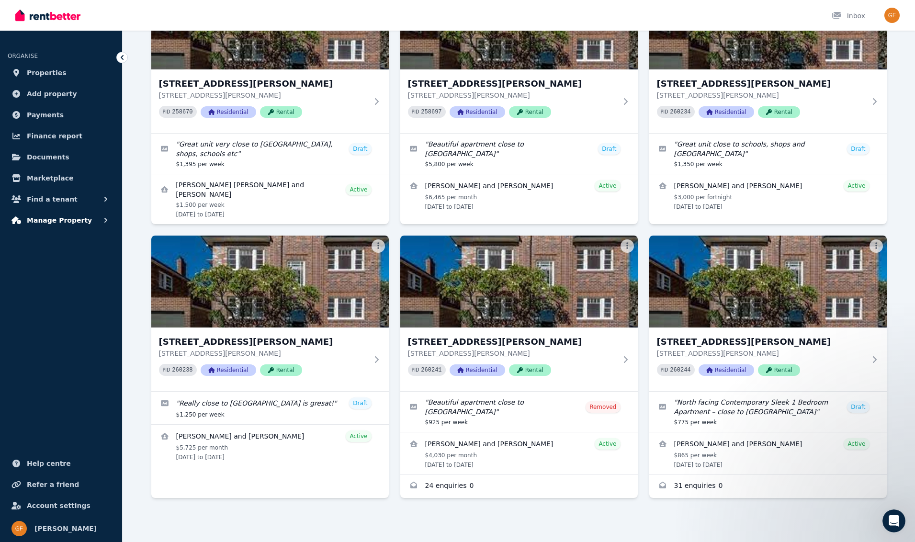
click at [58, 220] on span "Manage Property" at bounding box center [59, 219] width 65 height 11
click at [43, 505] on span "Account settings" at bounding box center [59, 505] width 64 height 11
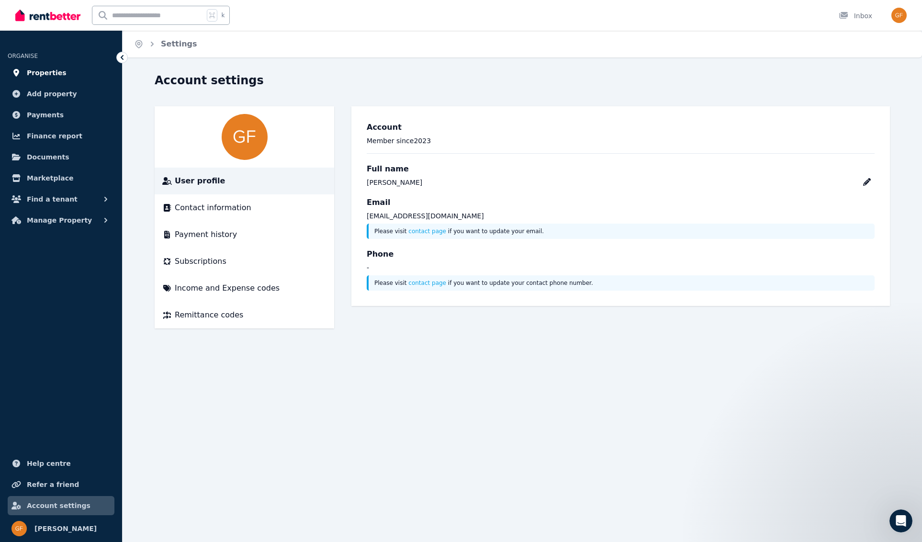
click at [53, 73] on span "Properties" at bounding box center [47, 72] width 40 height 11
